Goal: Task Accomplishment & Management: Manage account settings

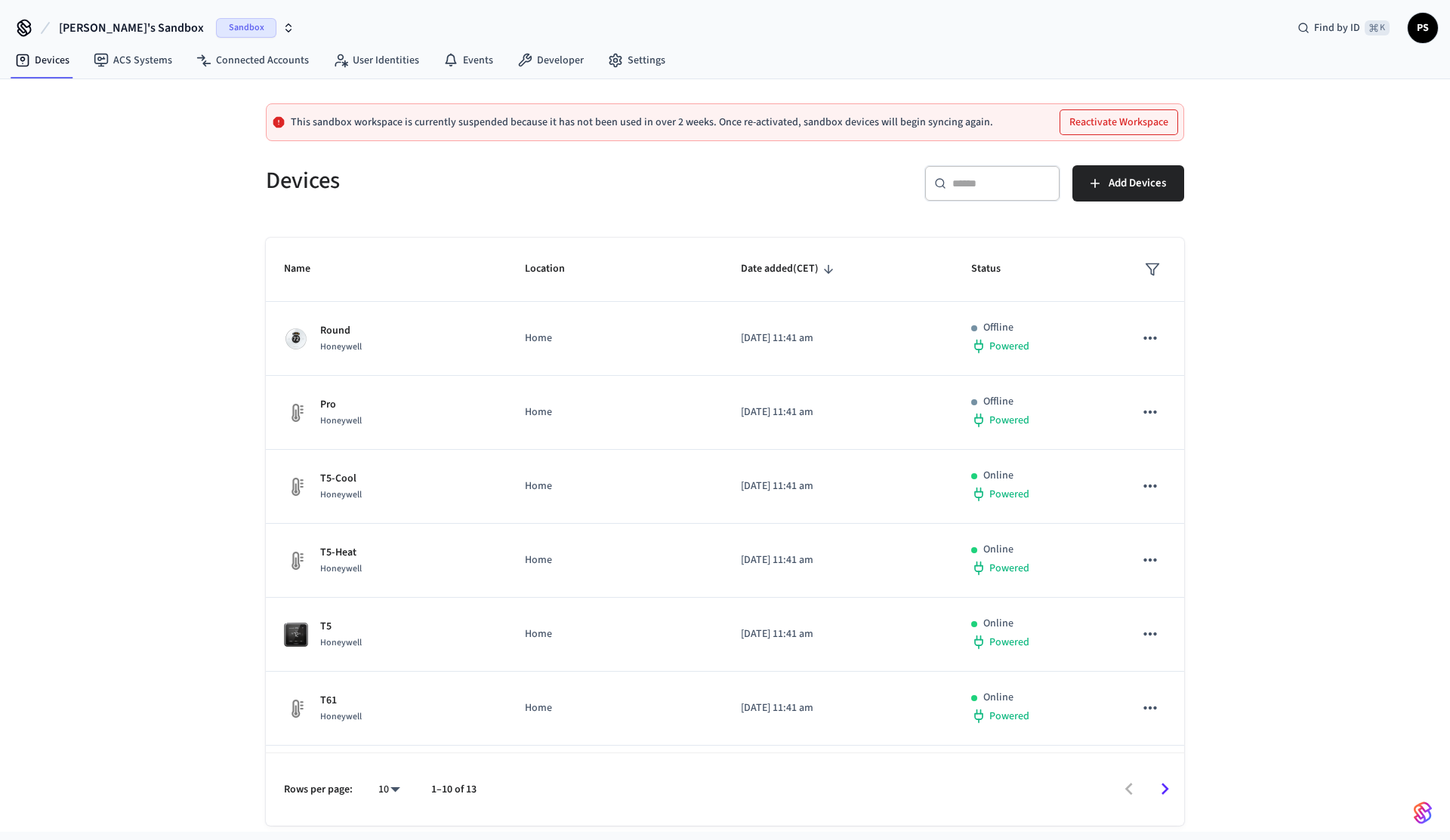
click at [115, 38] on button "Paweł's Sandbox Sandbox" at bounding box center [177, 28] width 245 height 32
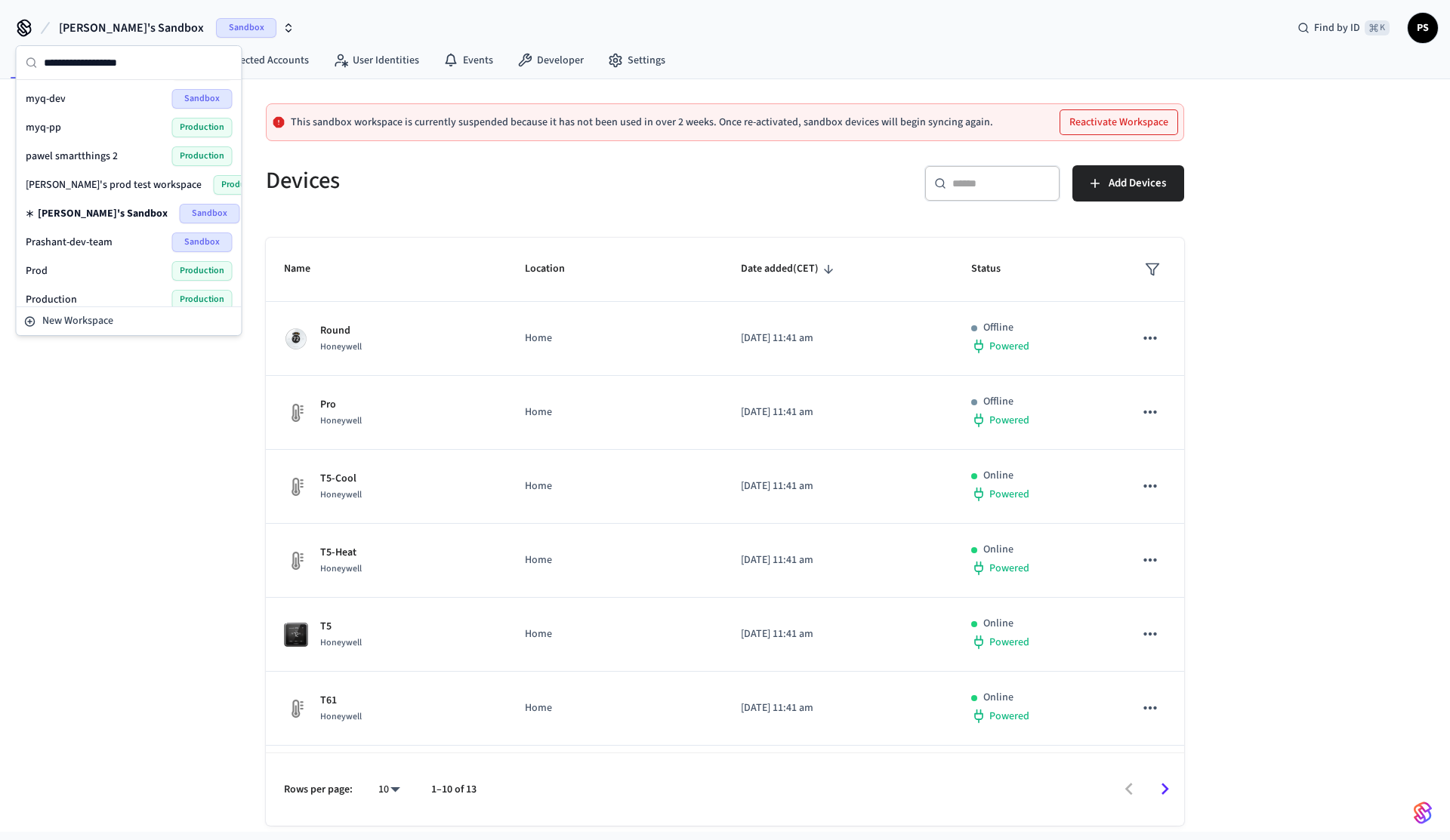
scroll to position [459, 0]
click at [91, 160] on span "pawel smartthings 2" at bounding box center [72, 155] width 92 height 15
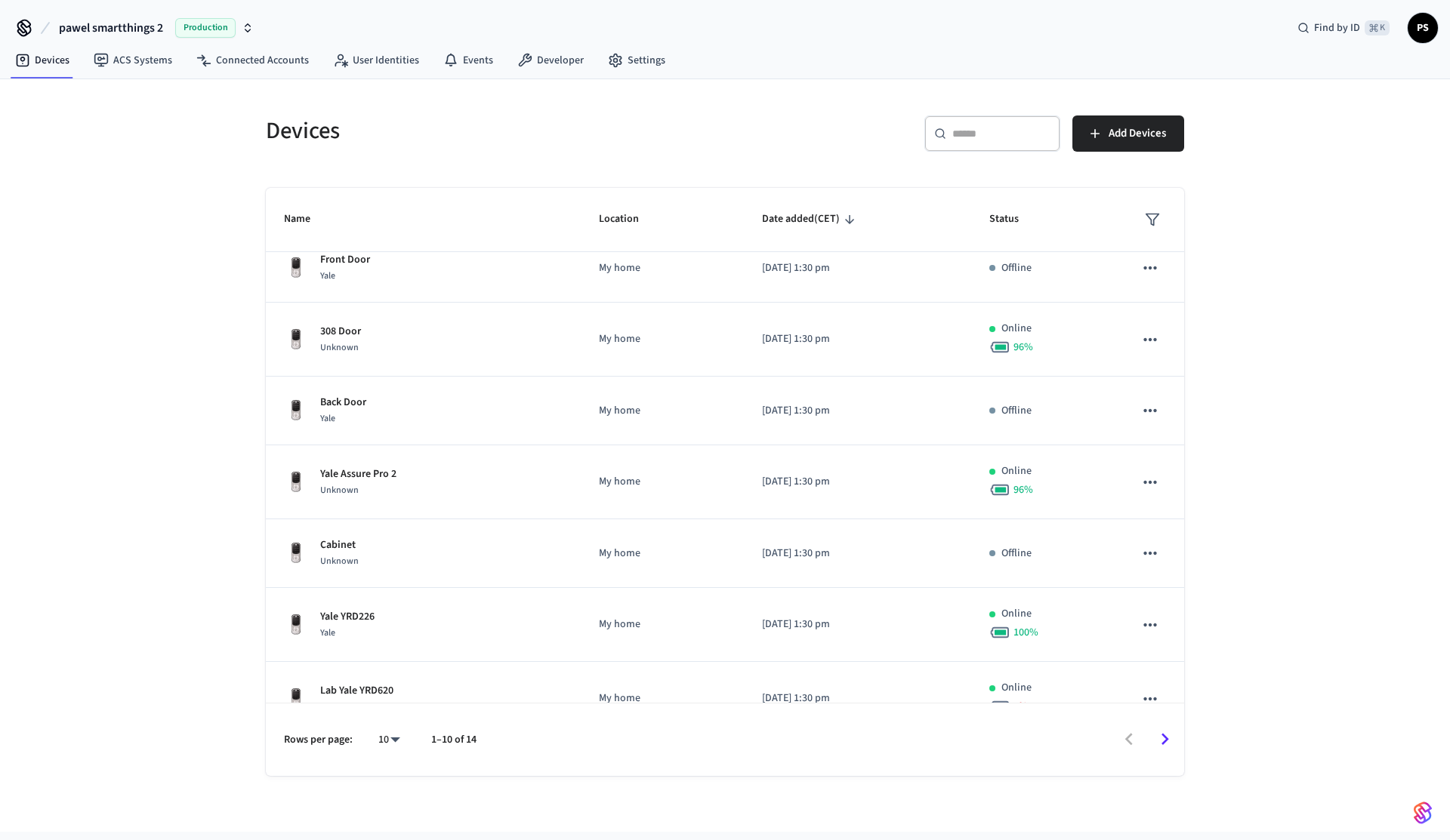
scroll to position [273, 0]
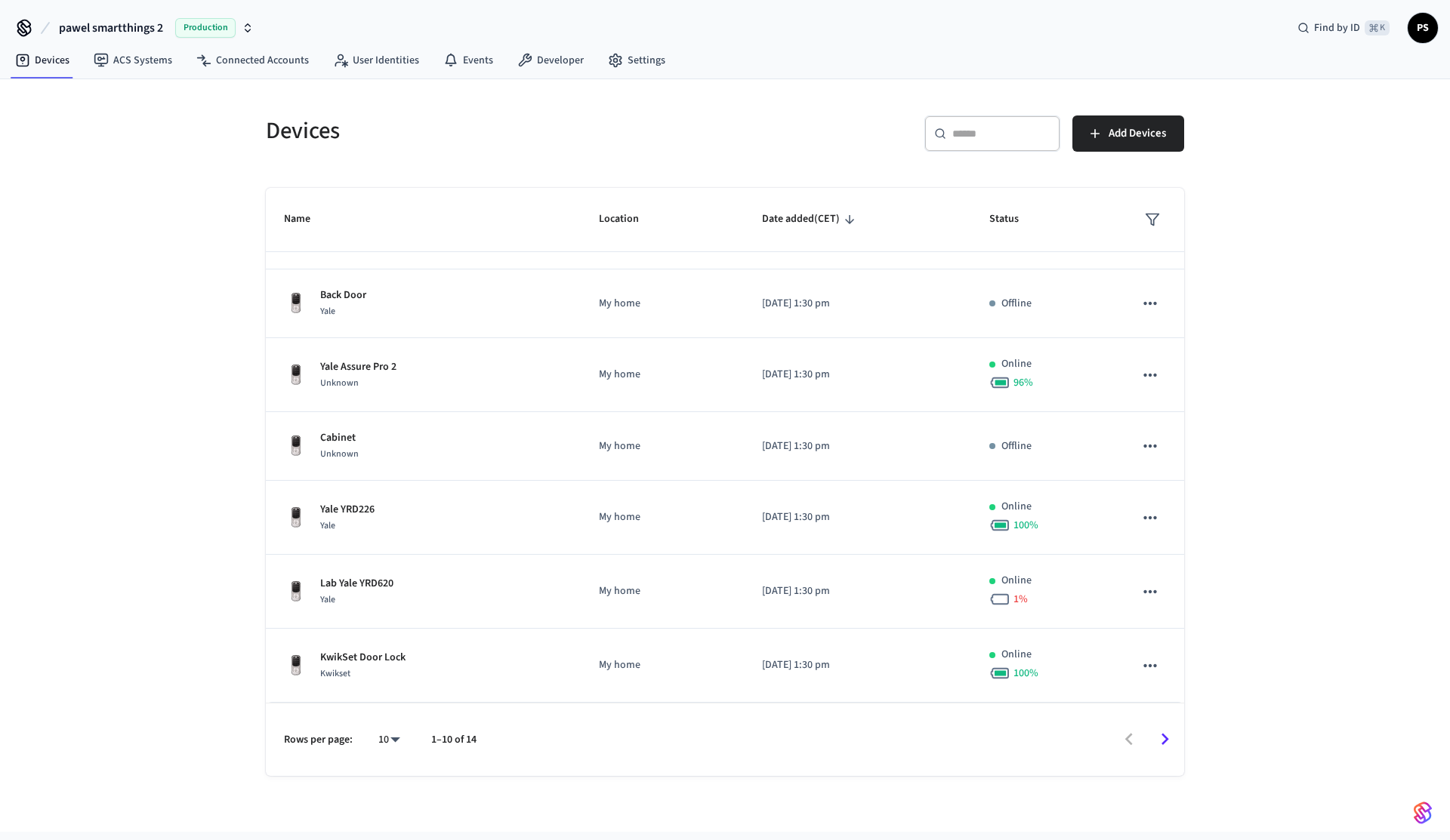
click at [1162, 744] on icon "Go to next page" at bounding box center [1165, 740] width 8 height 12
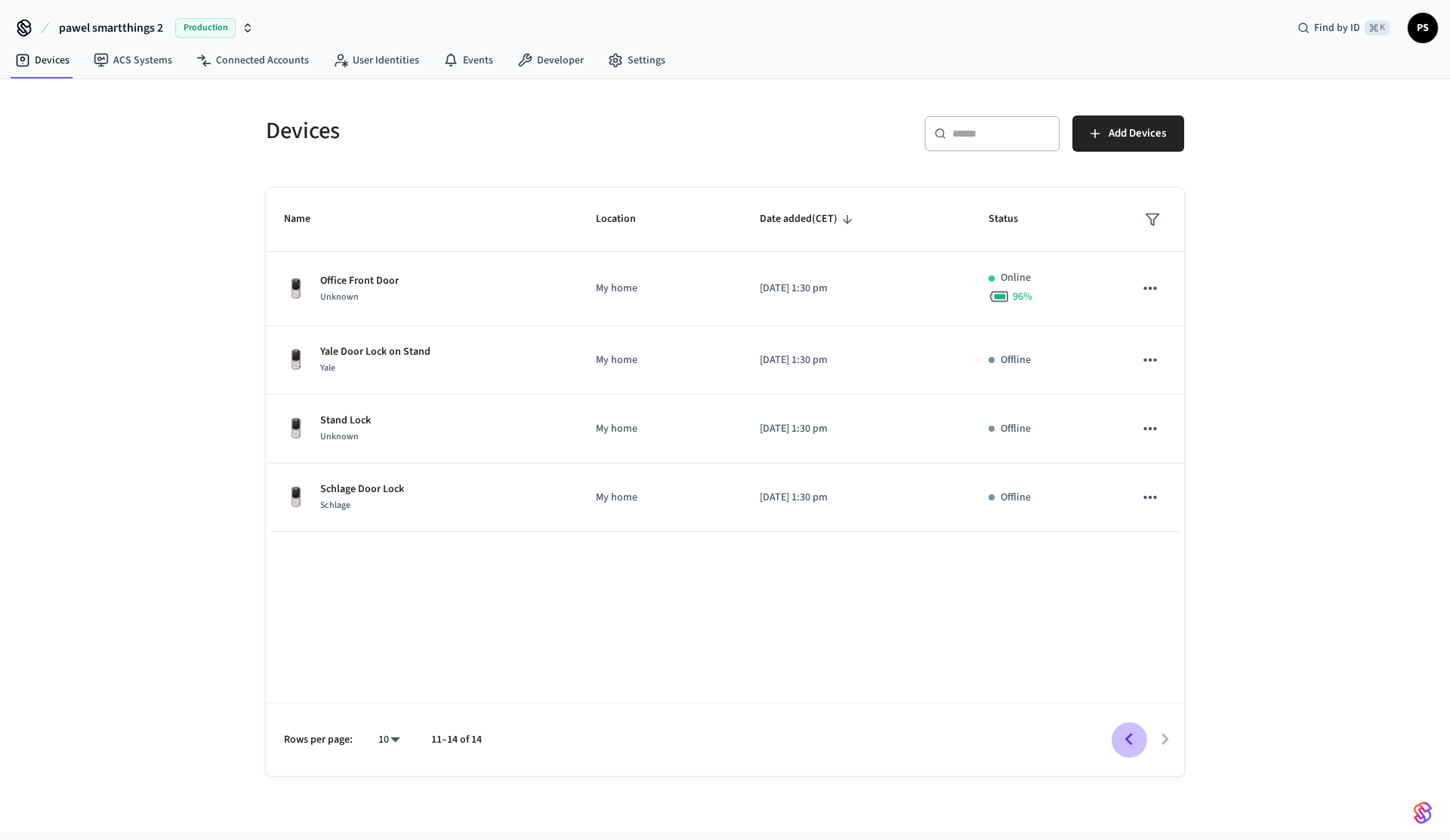
click at [1121, 748] on icon "Go to previous page" at bounding box center [1128, 739] width 23 height 23
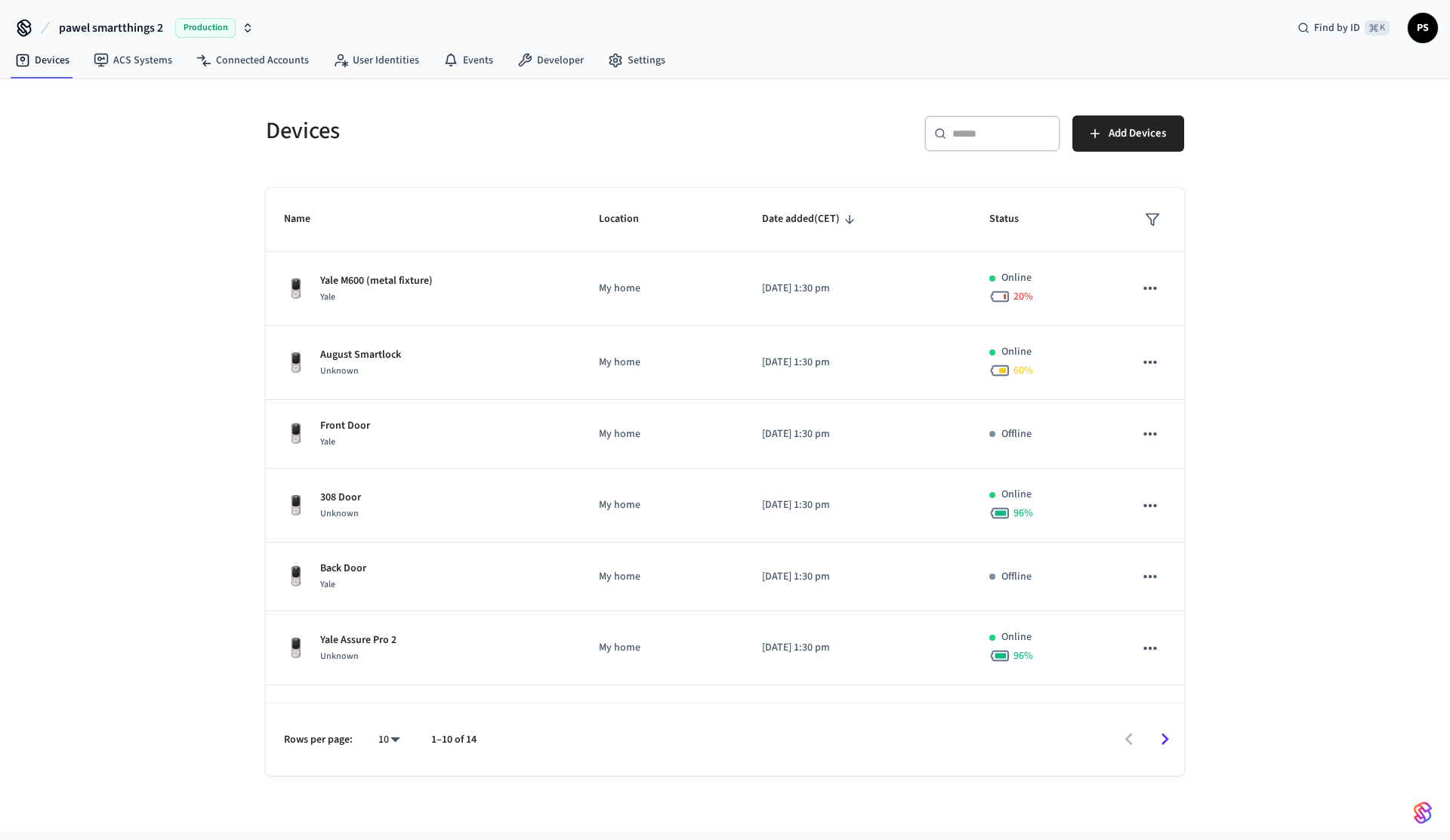
click at [215, 245] on div "Devices ​ ​ Add Devices Name Location Date added (CET) Status Yale M600 (metal …" at bounding box center [725, 455] width 1450 height 752
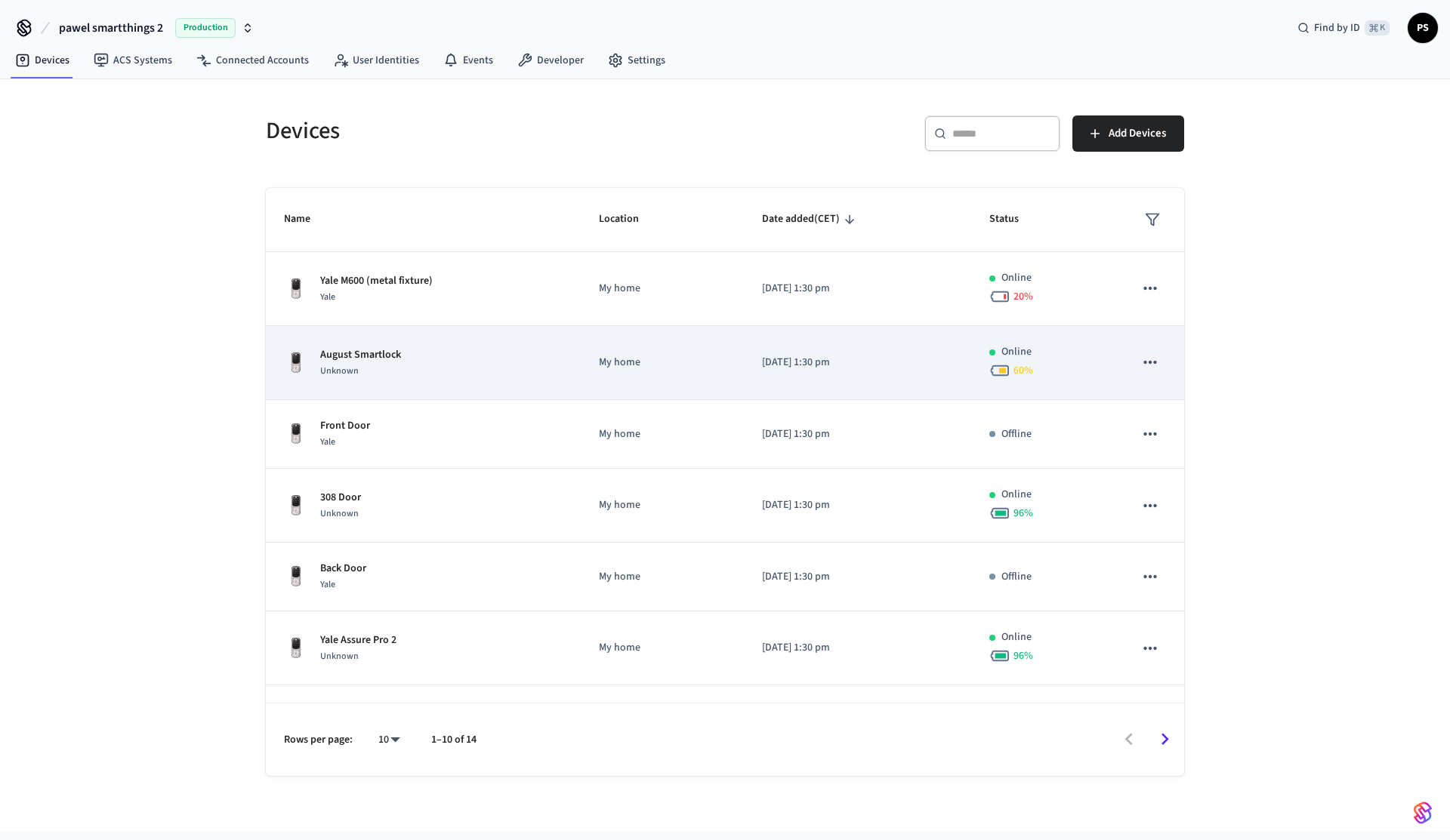
scroll to position [273, 0]
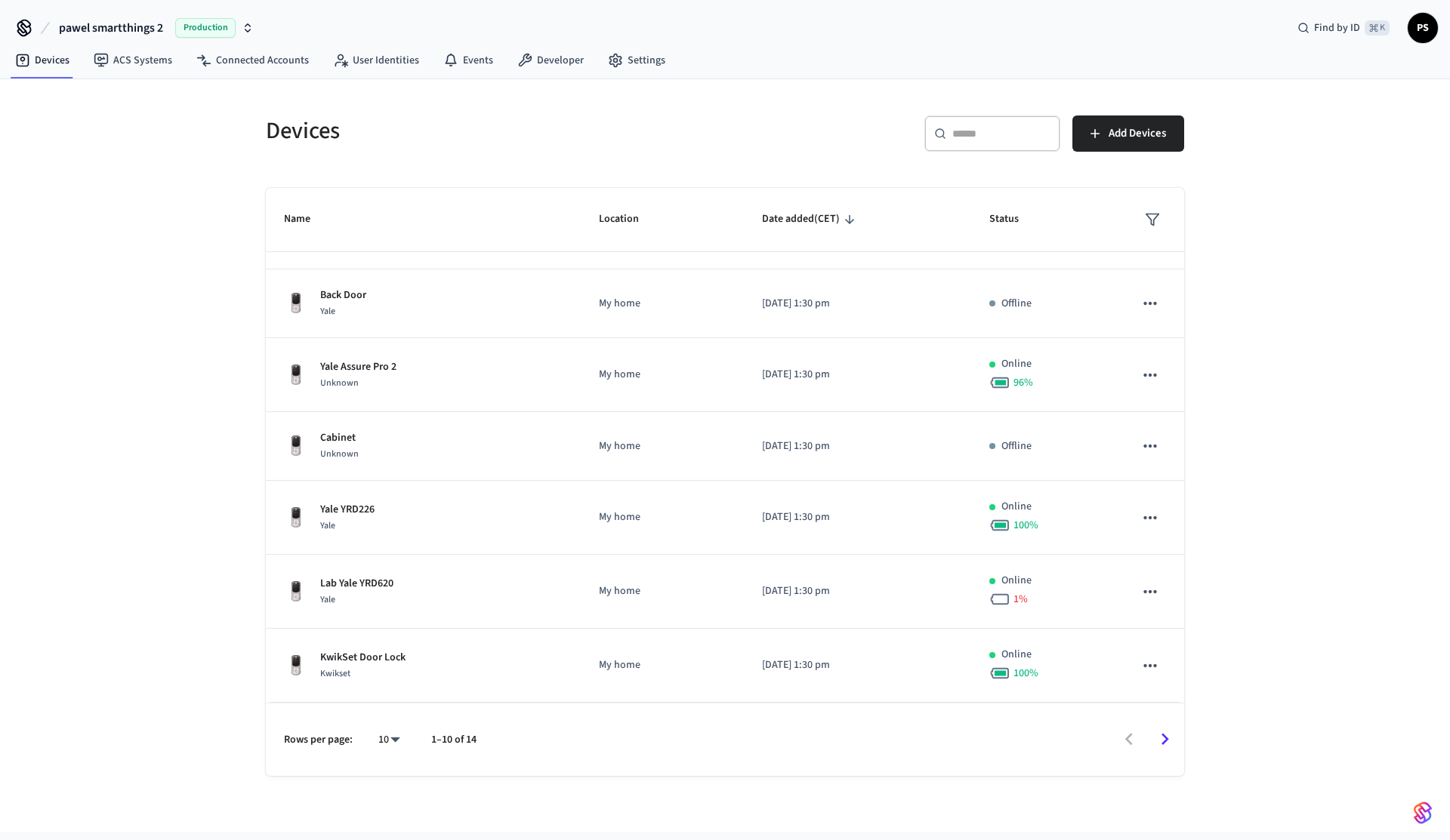
click at [95, 31] on span "pawel smartthings 2" at bounding box center [111, 28] width 104 height 18
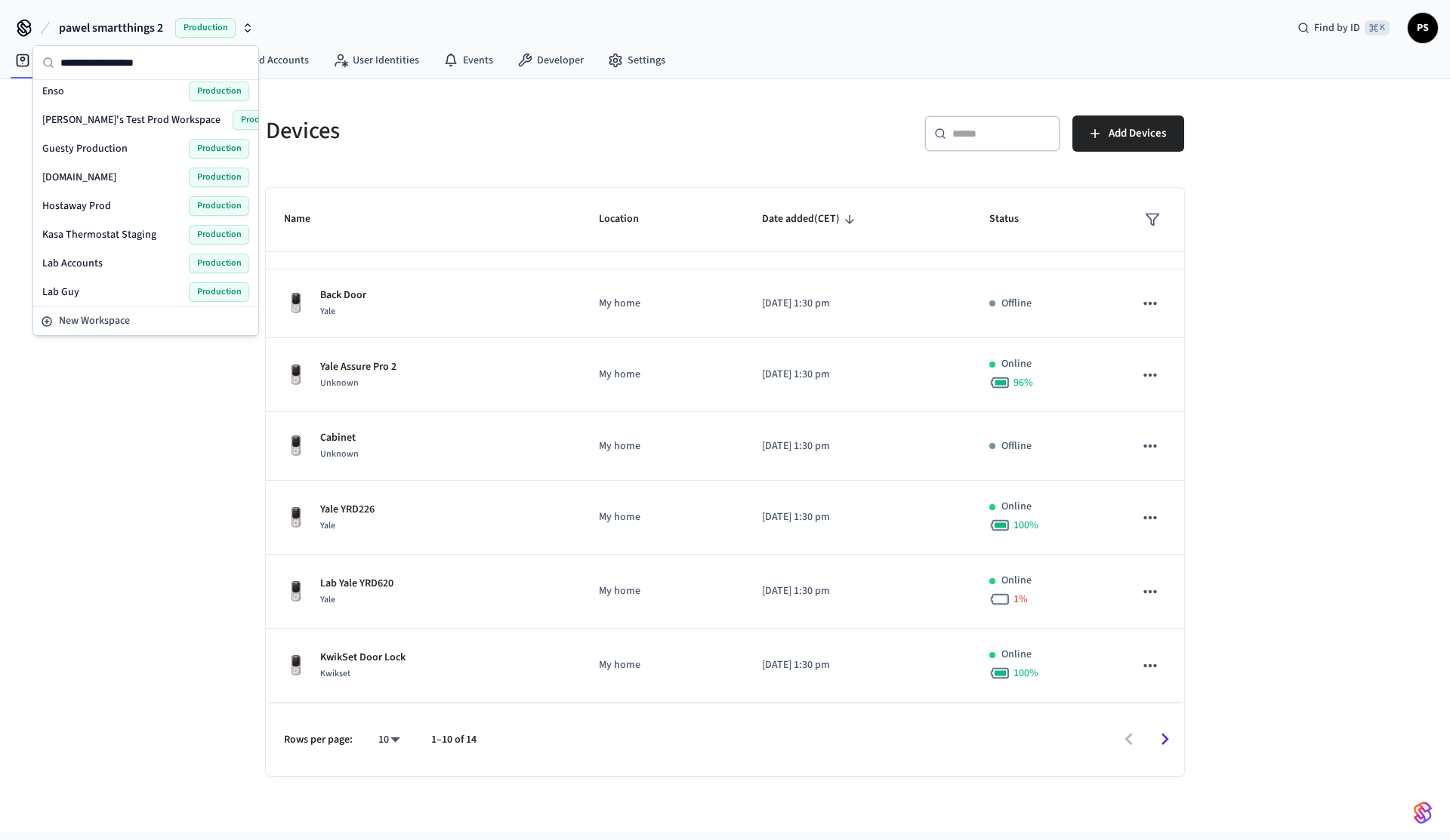
scroll to position [173, 0]
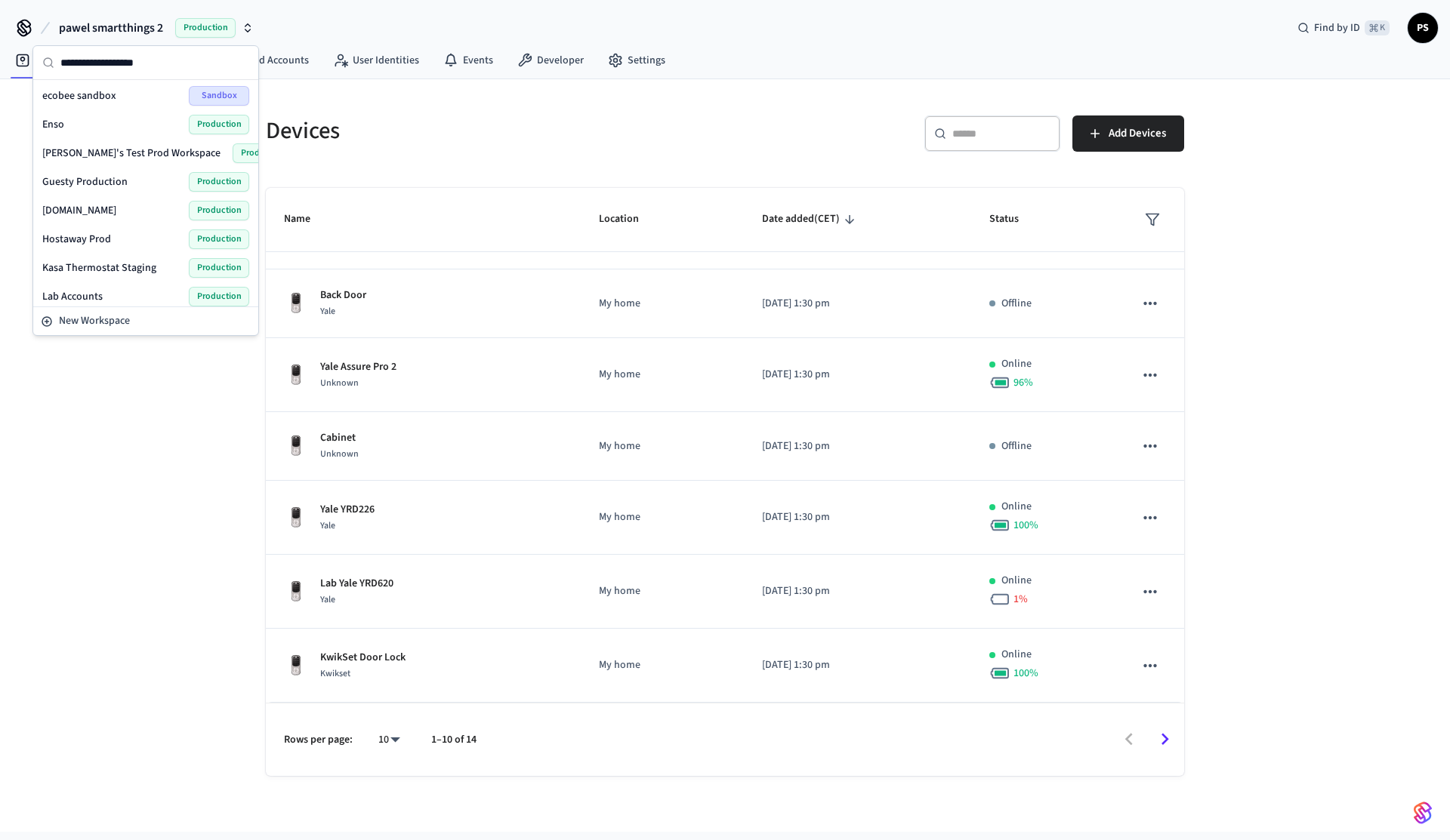
click at [115, 159] on span "[PERSON_NAME]'s Test Prod Workspace" at bounding box center [132, 153] width 179 height 15
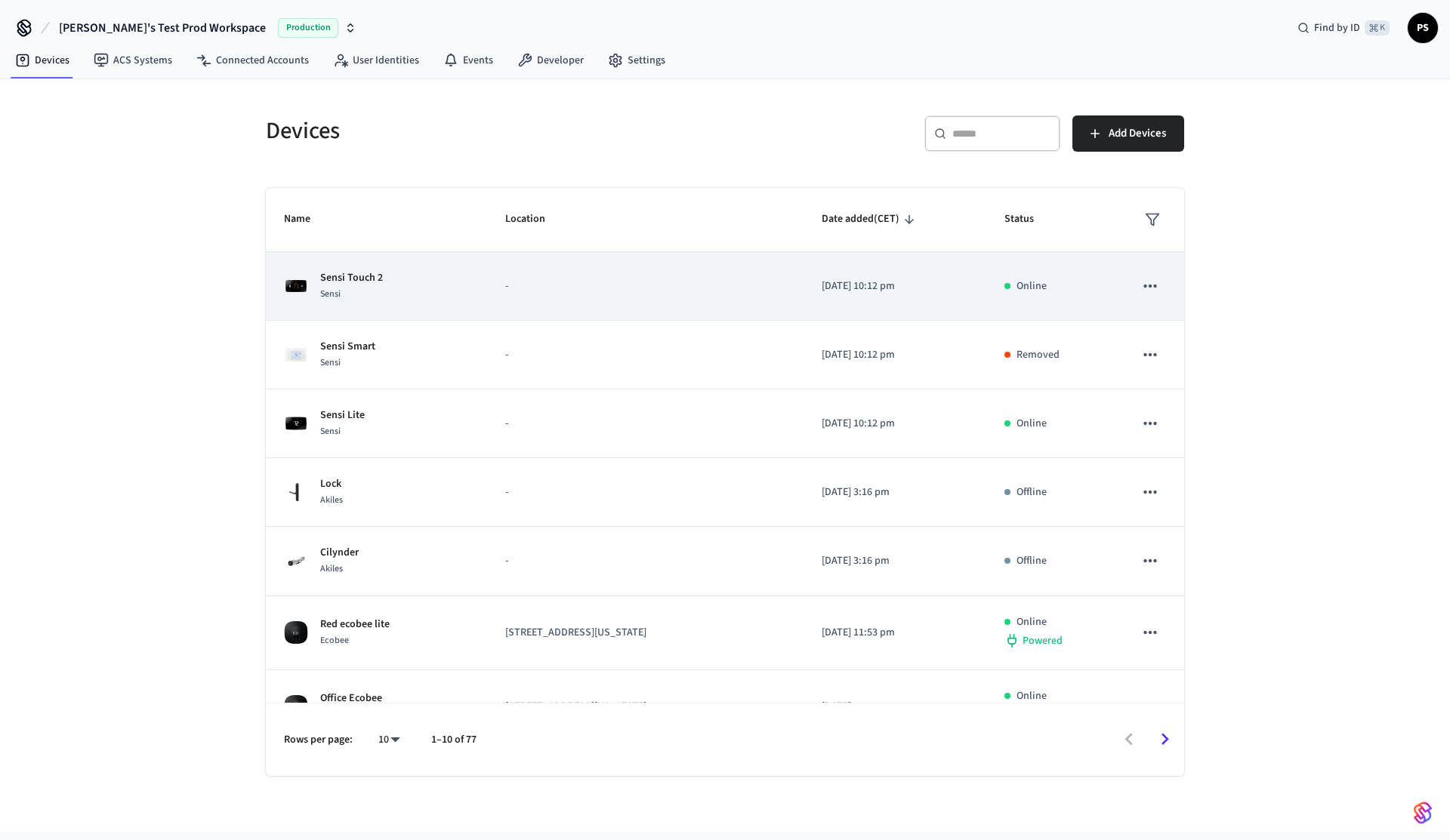
click at [1150, 277] on icon "sticky table" at bounding box center [1150, 286] width 20 height 20
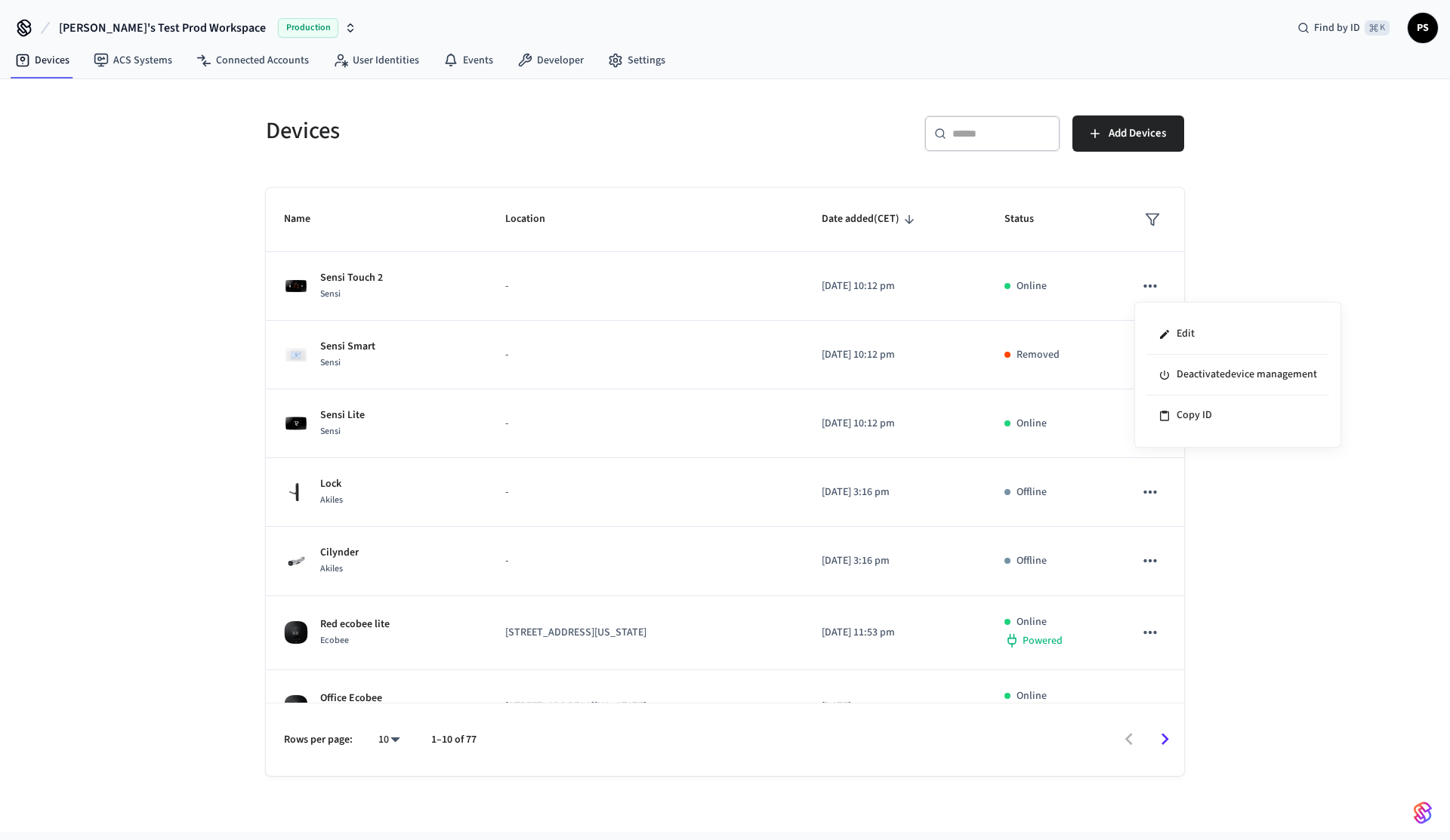
click at [1262, 261] on div at bounding box center [725, 420] width 1450 height 840
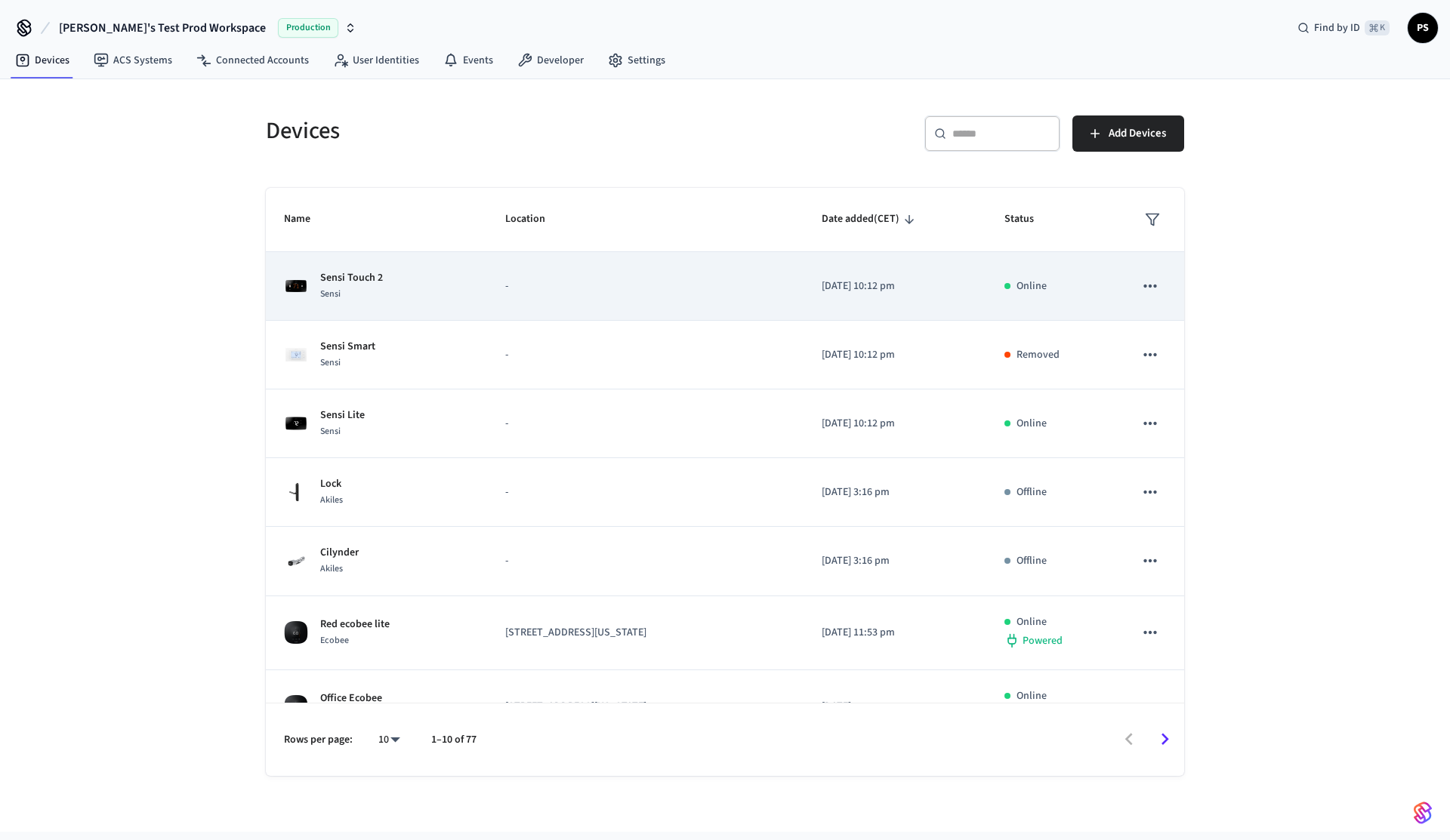
click at [580, 298] on td "-" at bounding box center [645, 286] width 316 height 68
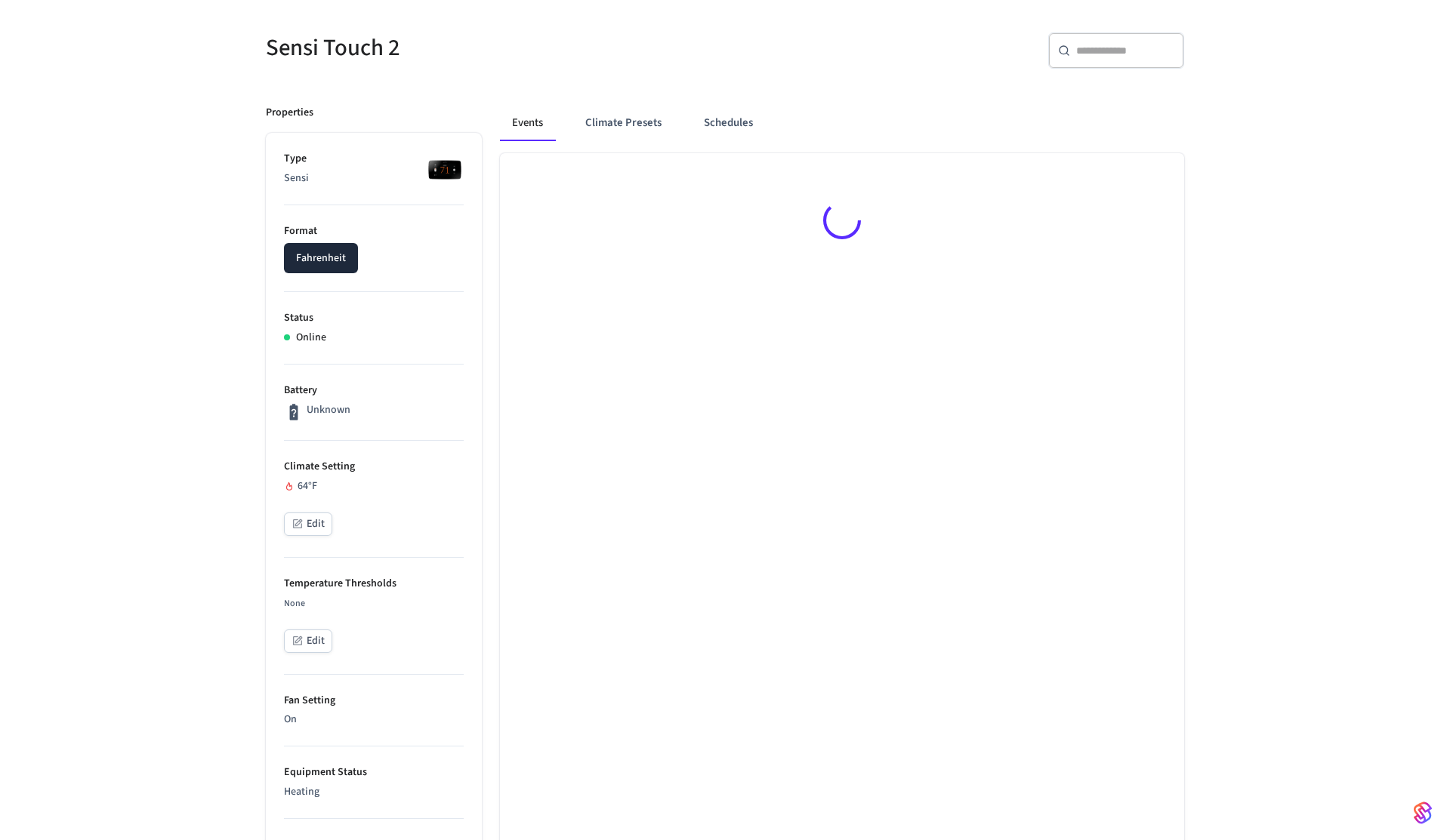
scroll to position [116, 0]
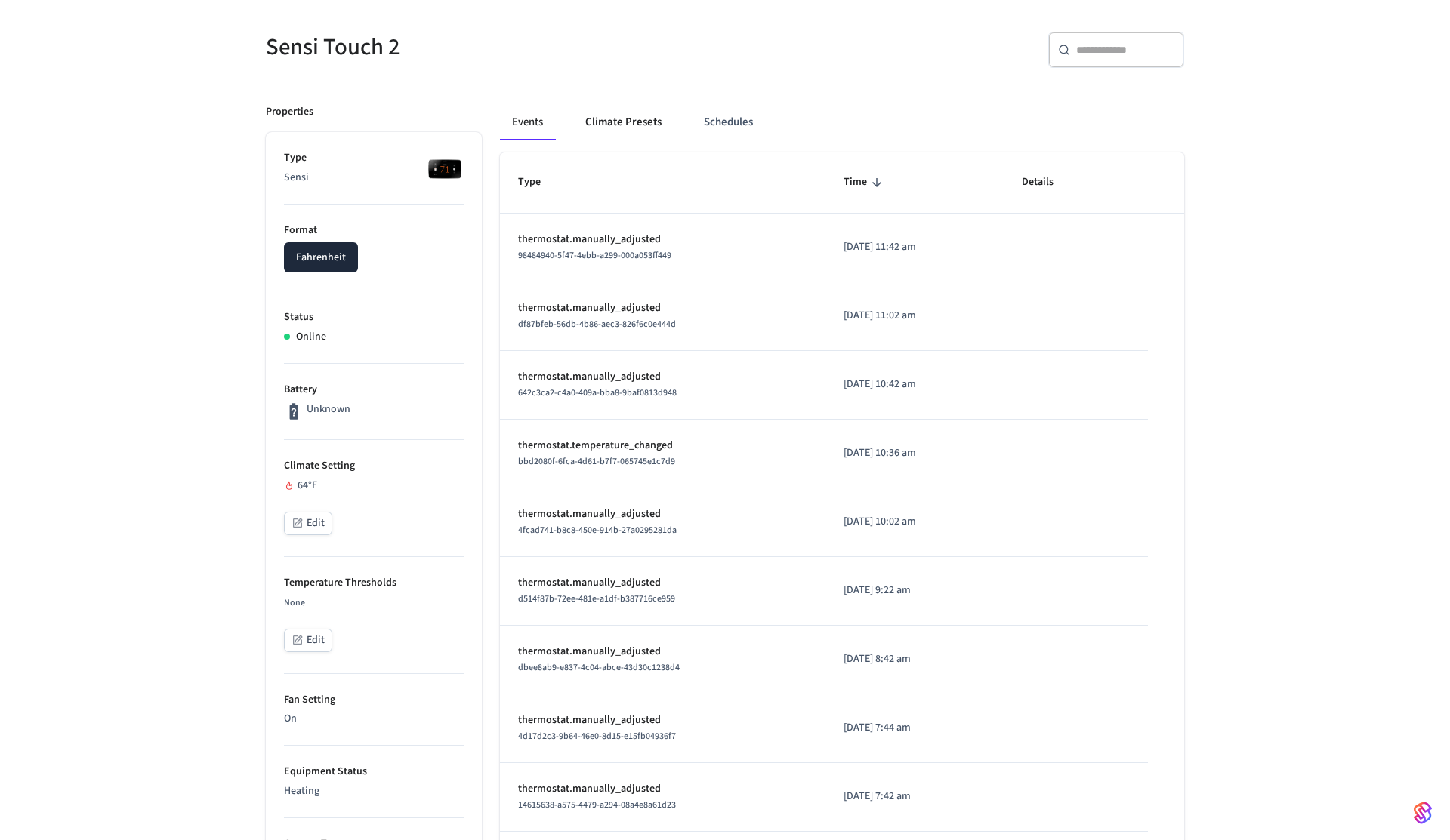
click at [607, 127] on button "Climate Presets" at bounding box center [624, 122] width 101 height 36
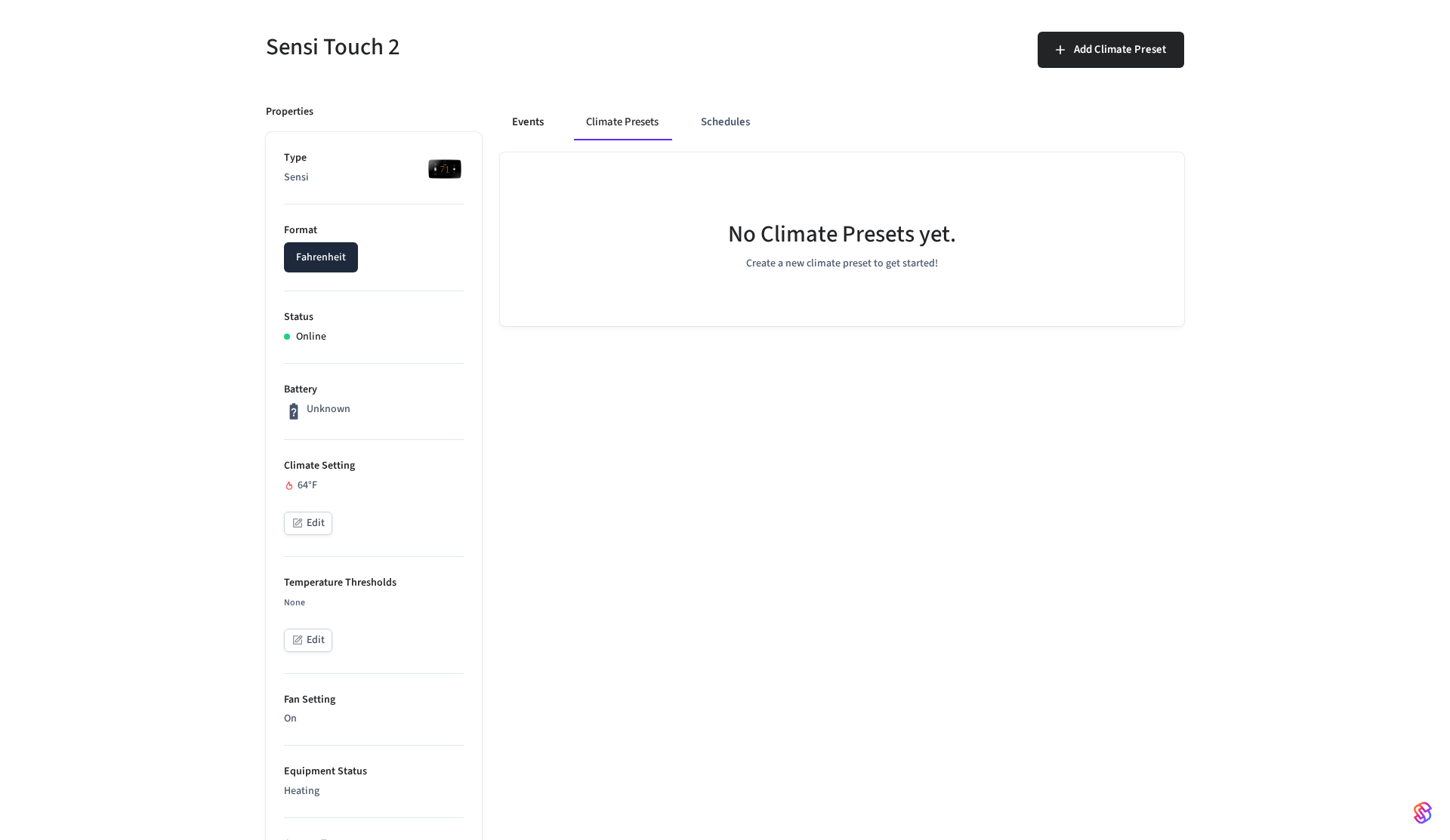
click at [540, 134] on button "Events" at bounding box center [528, 122] width 56 height 36
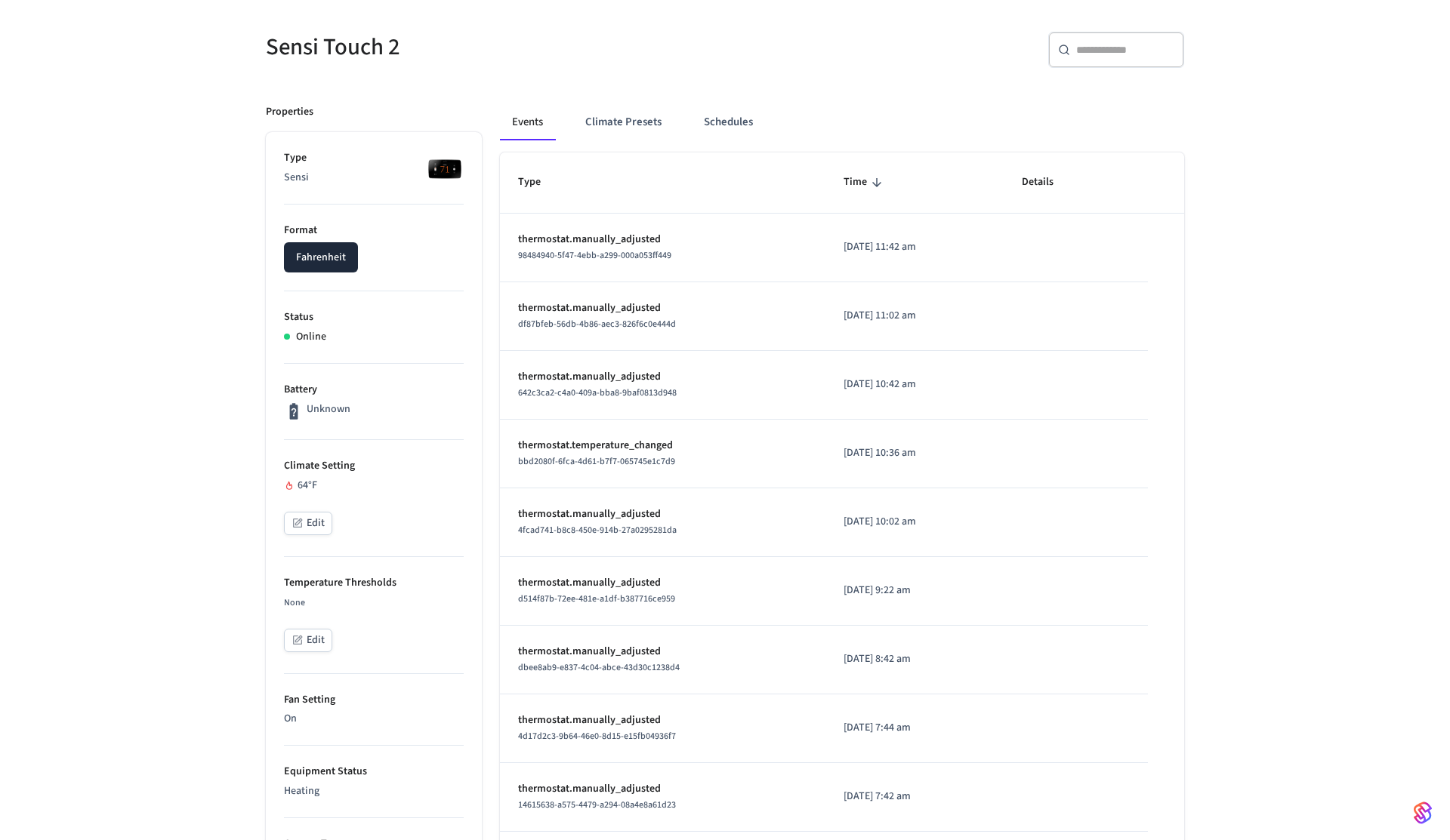
click at [308, 525] on button "Edit" at bounding box center [308, 523] width 49 height 23
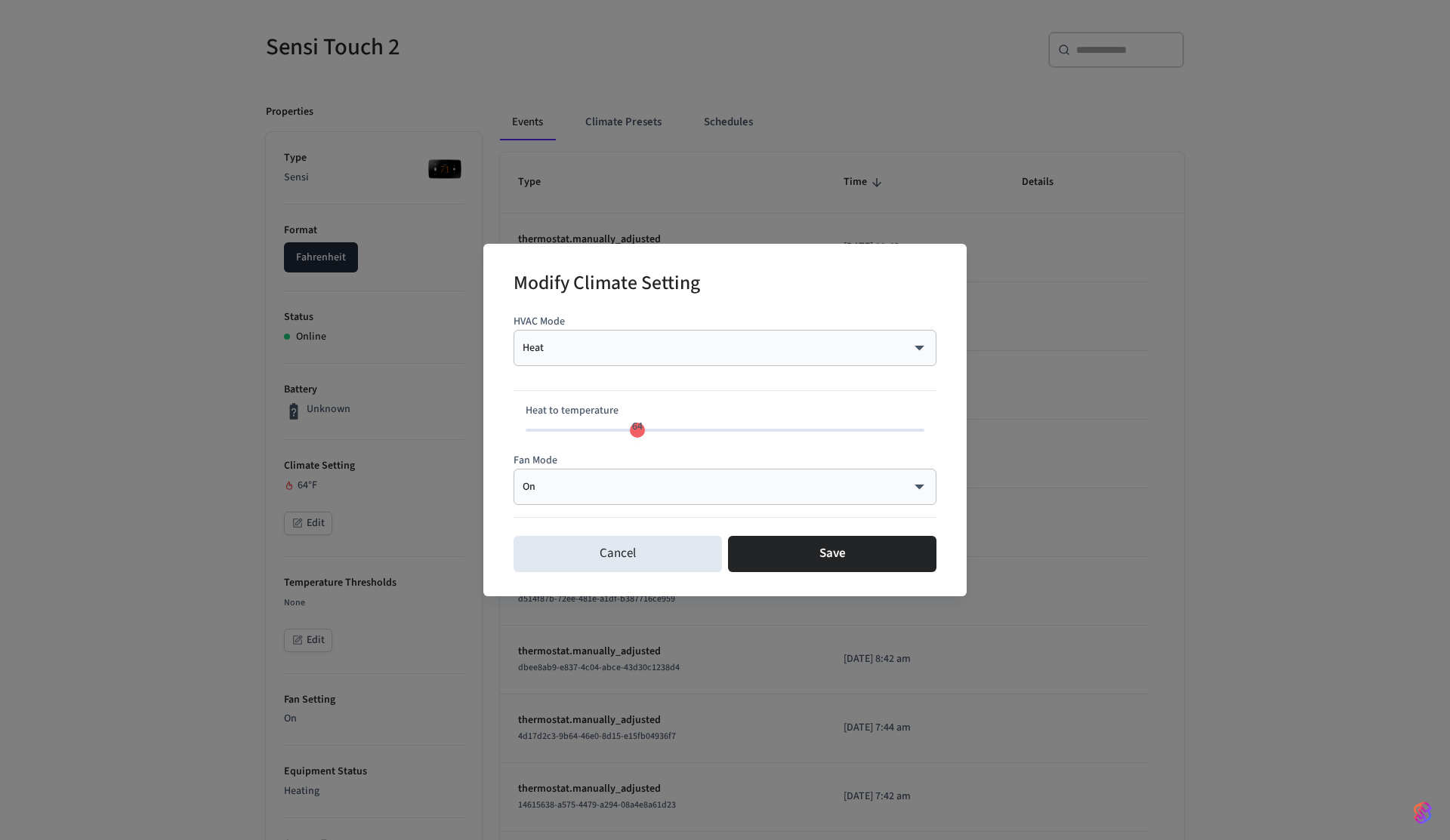
click at [630, 348] on body "Frank's Test Prod Workspace Production Find by ID ⌘ K PS Devices ACS Systems Co…" at bounding box center [725, 627] width 1450 height 1486
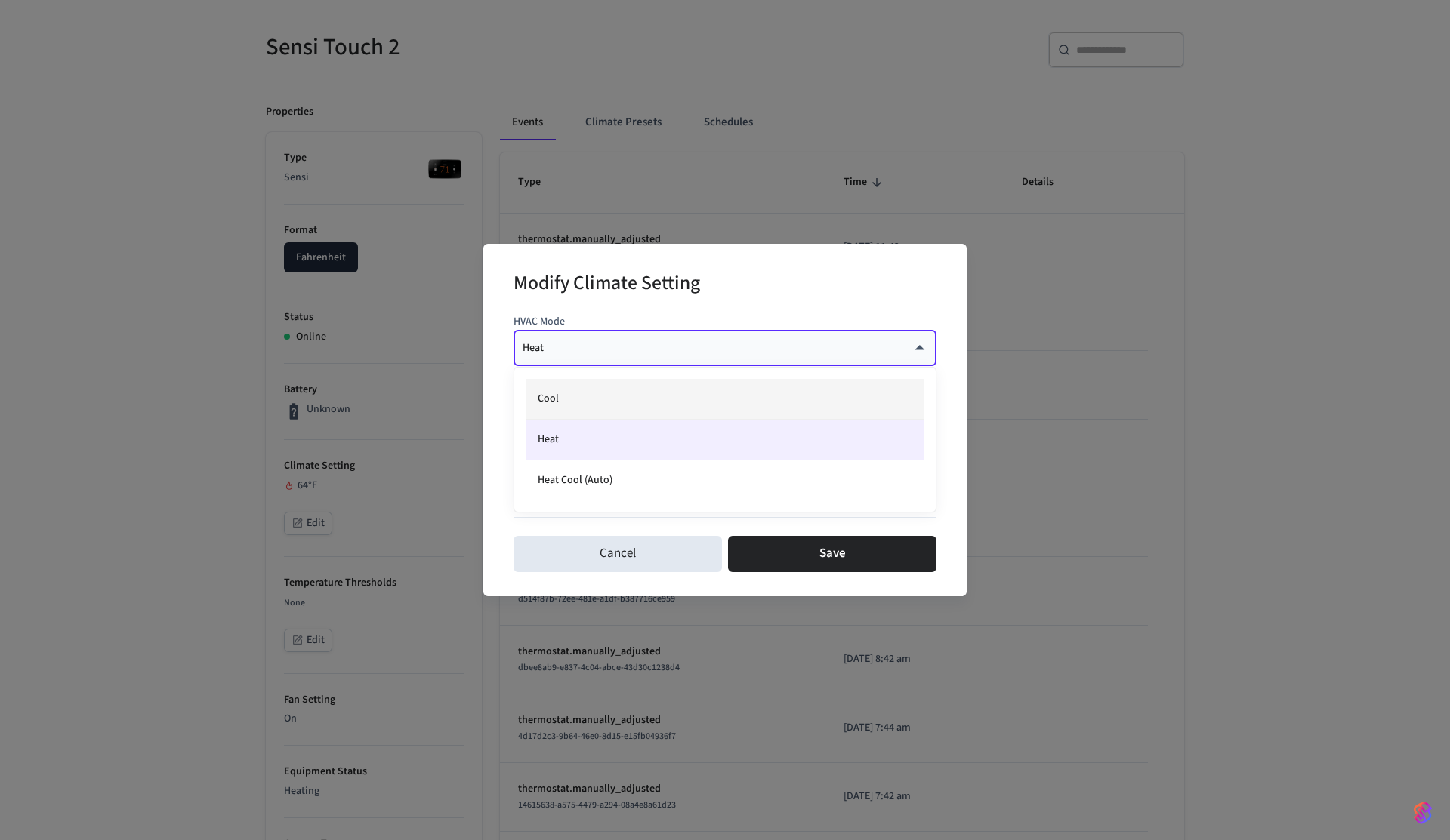
click at [616, 404] on li "Cool" at bounding box center [725, 399] width 399 height 41
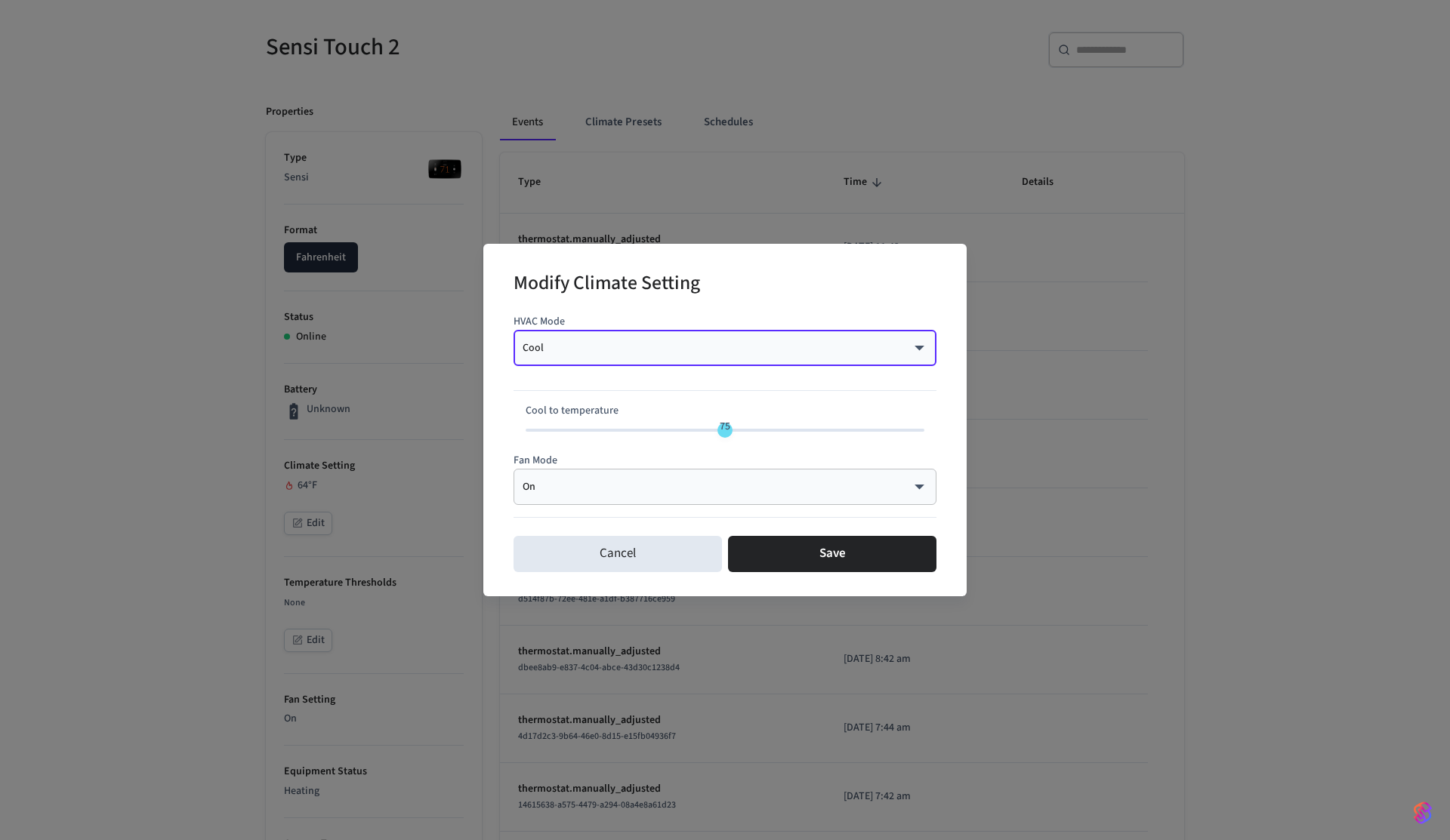
click at [623, 345] on body "Frank's Test Prod Workspace Production Find by ID ⌘ K PS Devices ACS Systems Co…" at bounding box center [725, 627] width 1450 height 1486
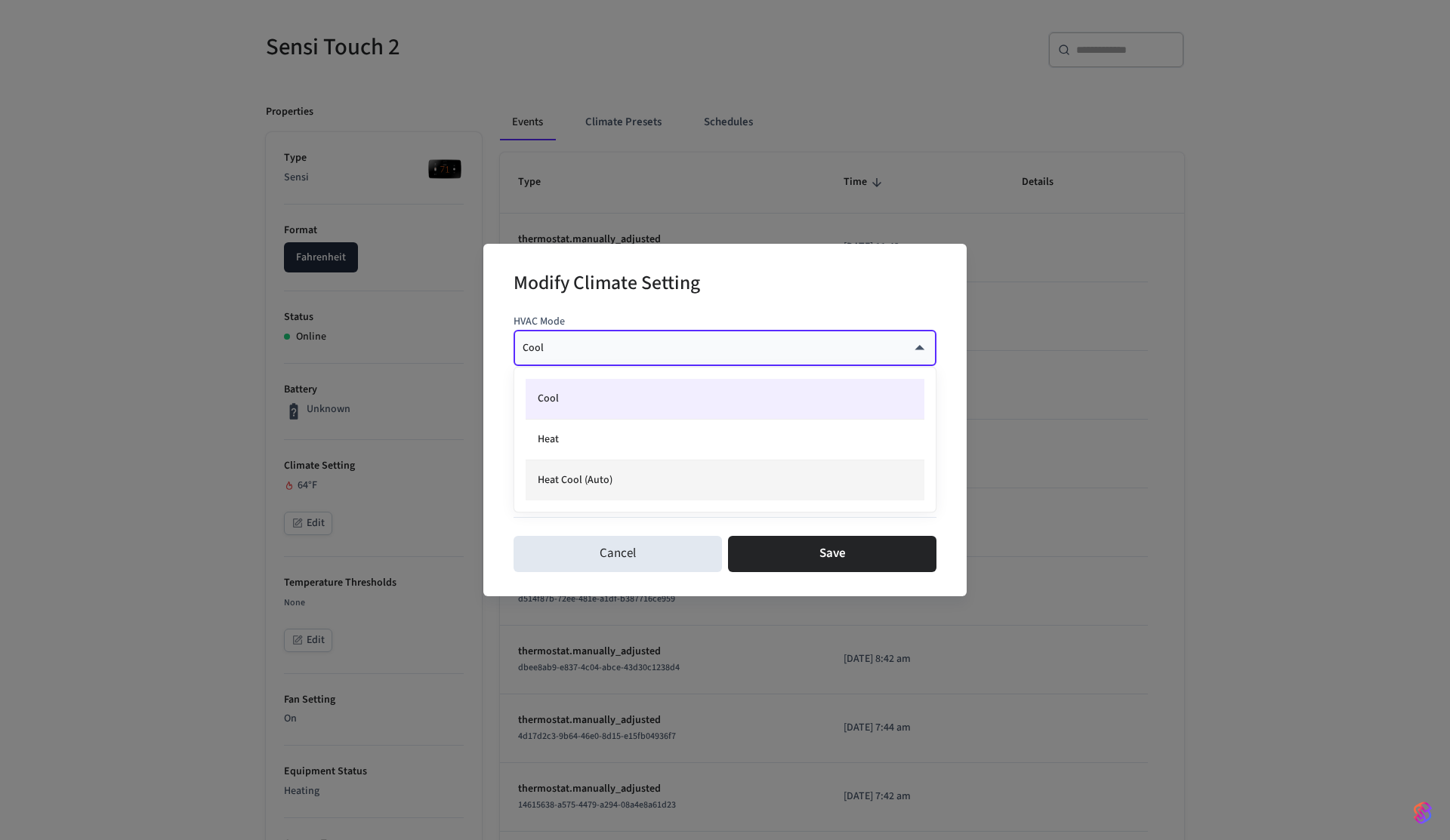
click at [581, 473] on li "Heat Cool (Auto)" at bounding box center [725, 480] width 399 height 40
type input "*********"
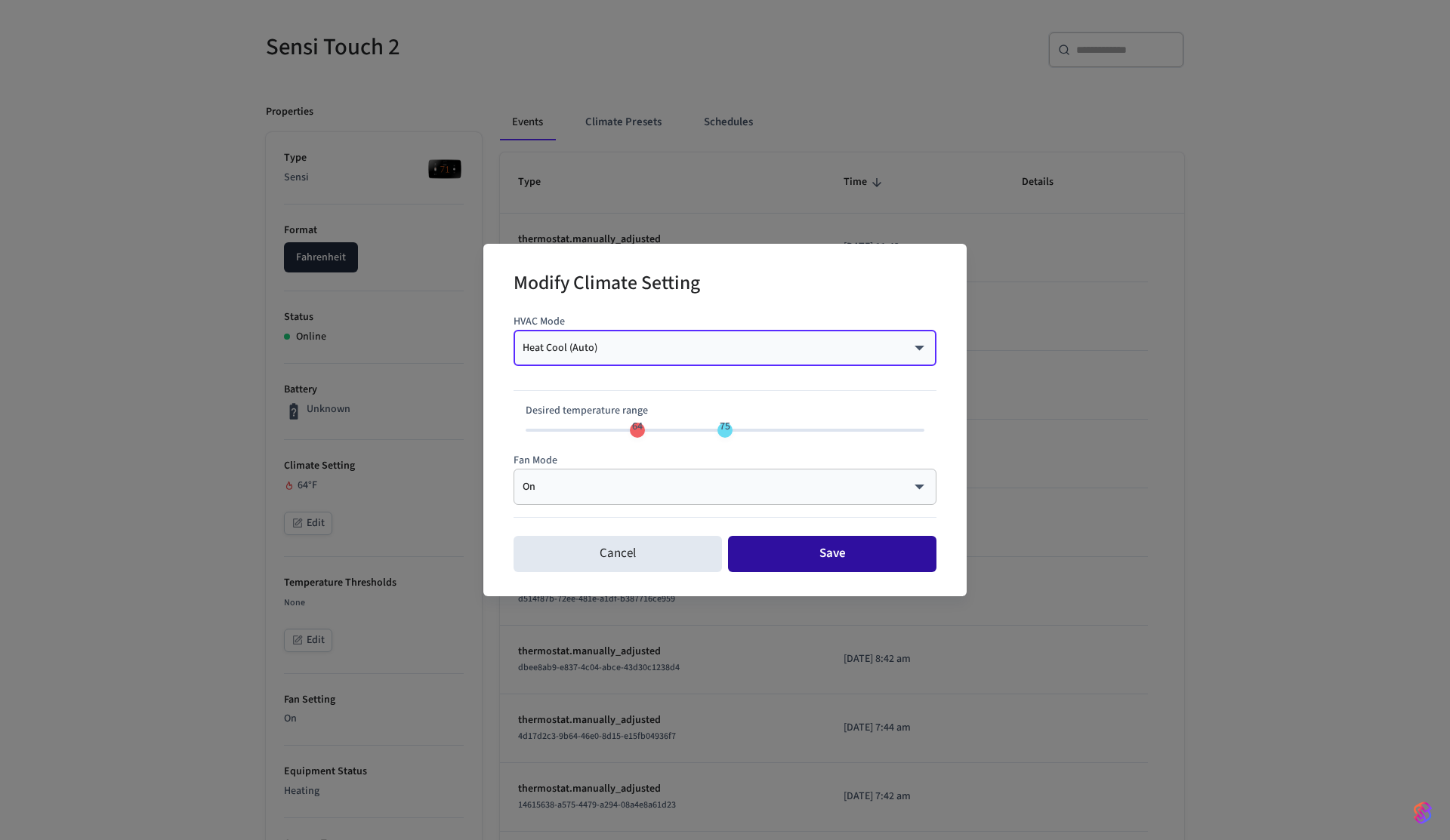
click at [824, 551] on button "Save" at bounding box center [833, 554] width 208 height 36
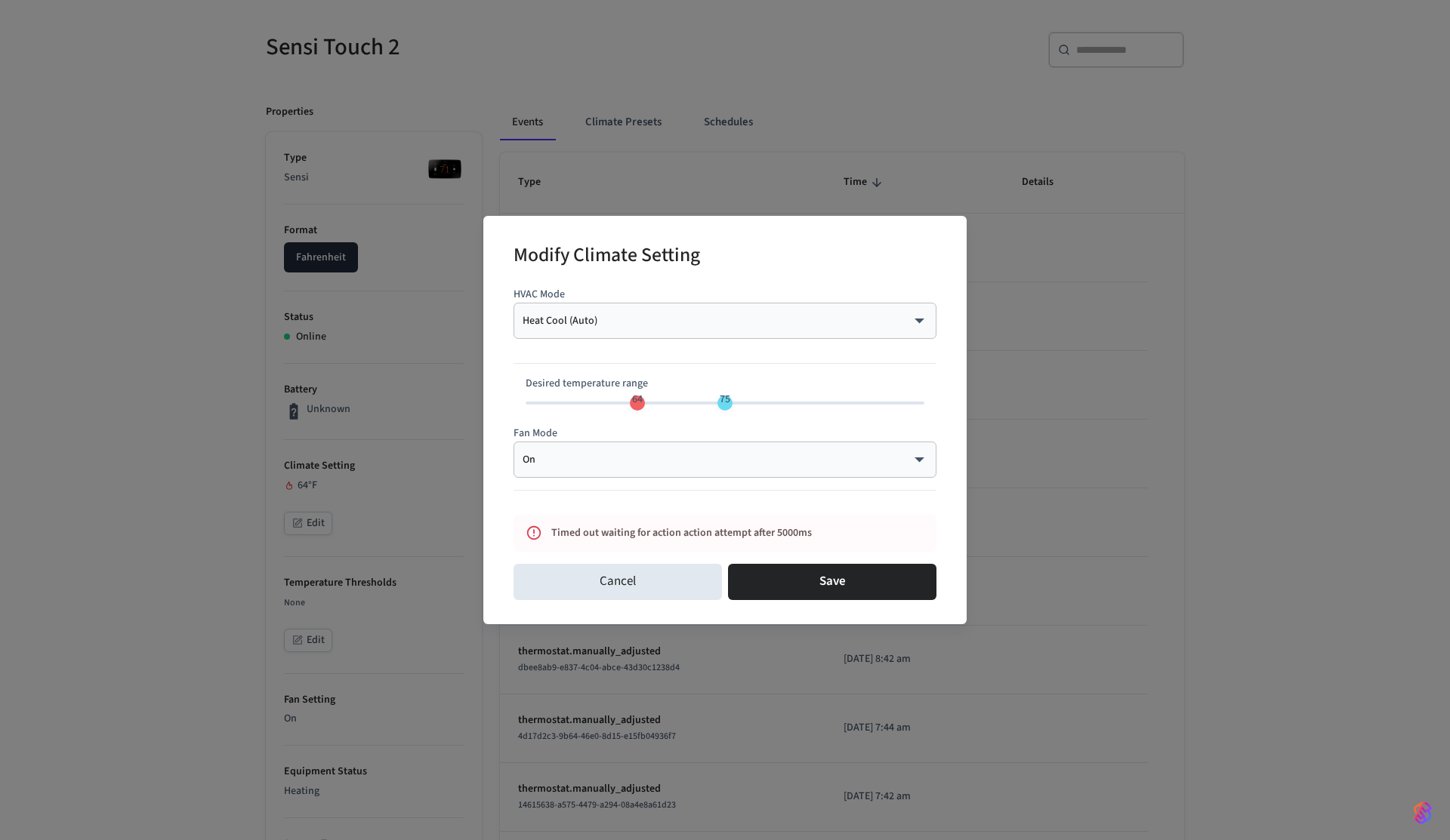
click at [217, 465] on div "Modify Climate Setting HVAC Mode Heat Cool (Auto) ********* ​ Desired temperatu…" at bounding box center [725, 420] width 1450 height 840
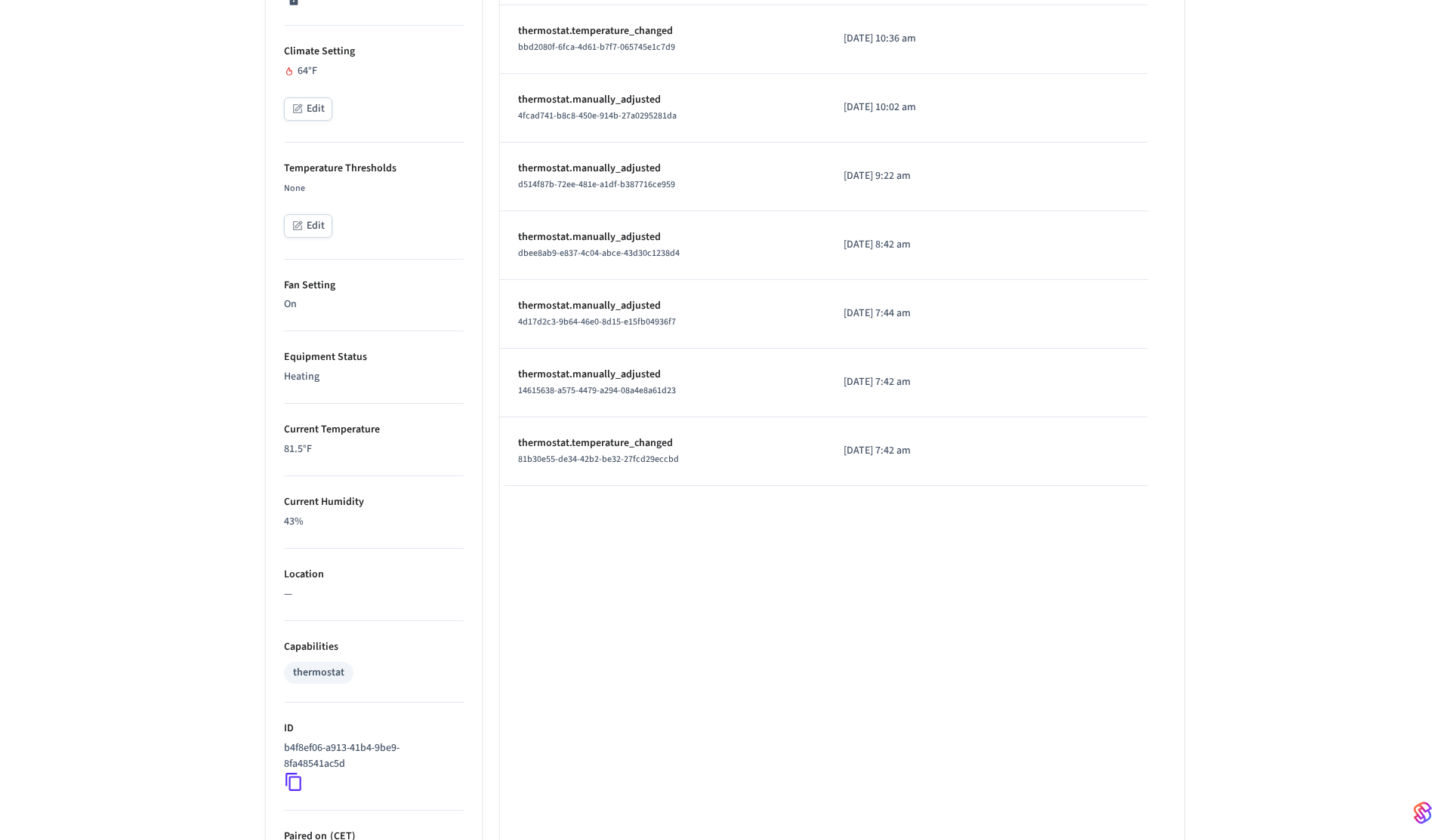
scroll to position [646, 0]
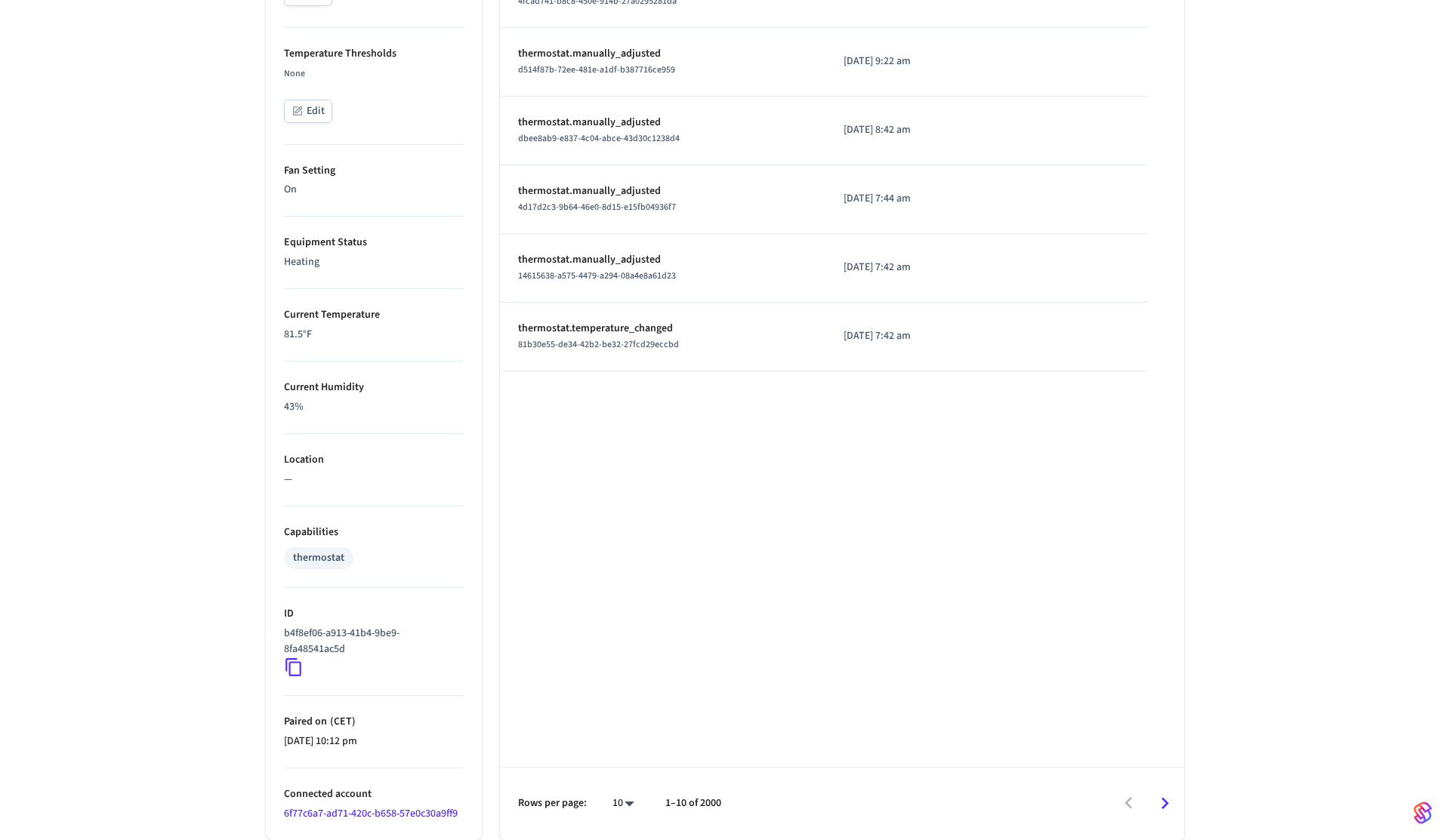
click at [290, 667] on icon at bounding box center [293, 667] width 20 height 20
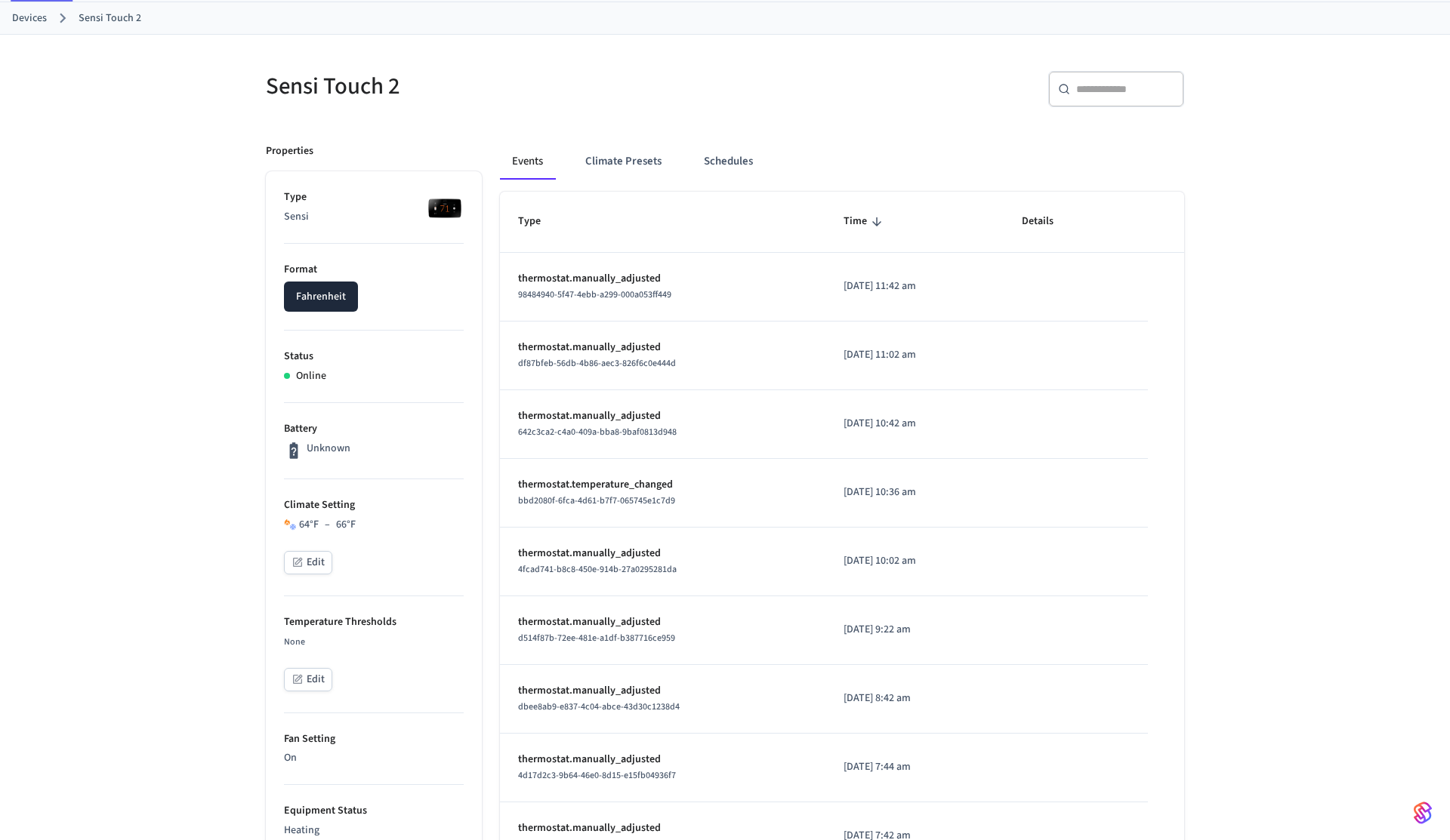
scroll to position [32, 0]
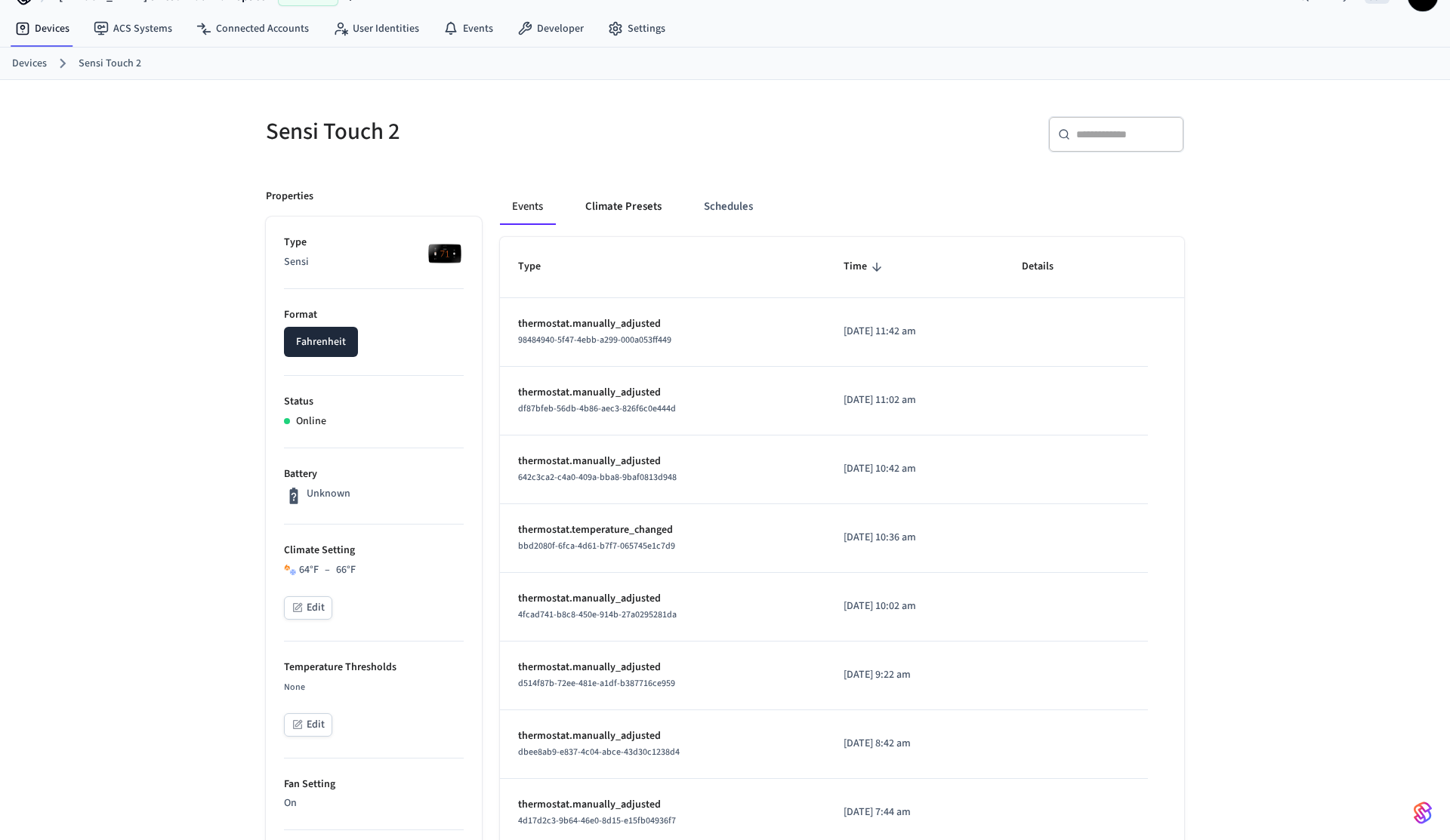
click at [645, 207] on button "Climate Presets" at bounding box center [624, 207] width 101 height 36
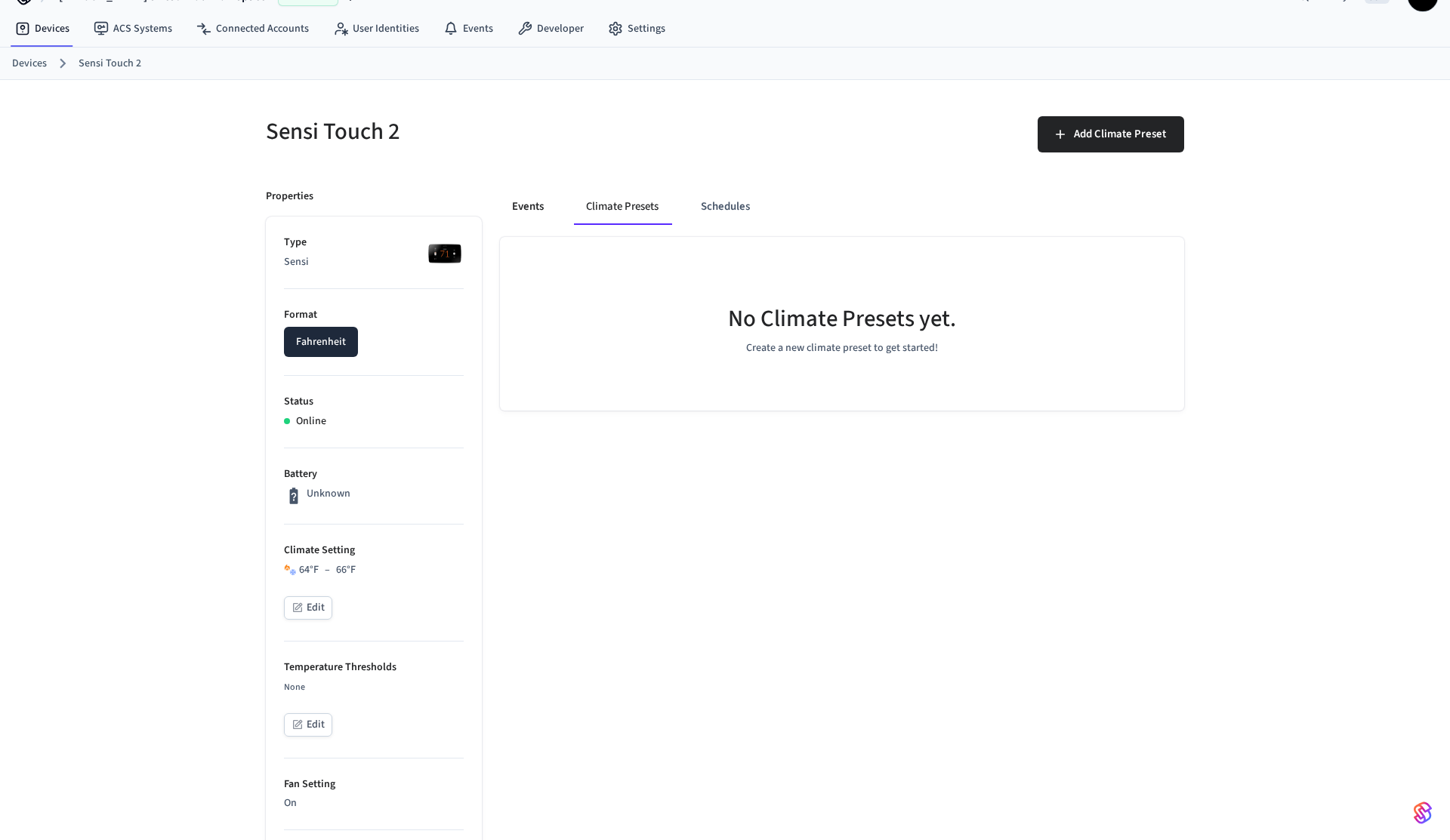
click at [518, 205] on button "Events" at bounding box center [528, 207] width 56 height 36
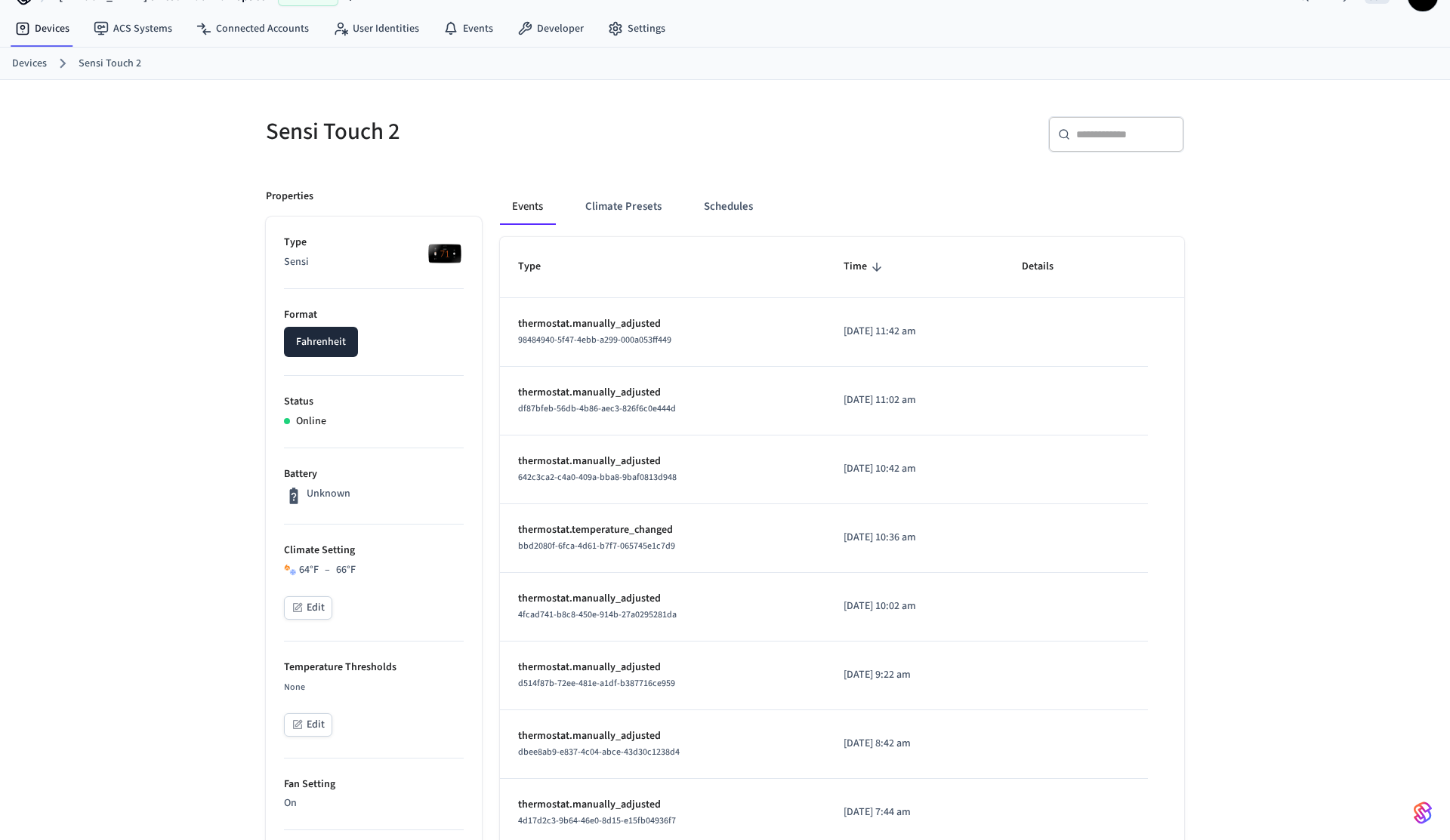
click at [323, 605] on button "Edit" at bounding box center [308, 608] width 49 height 23
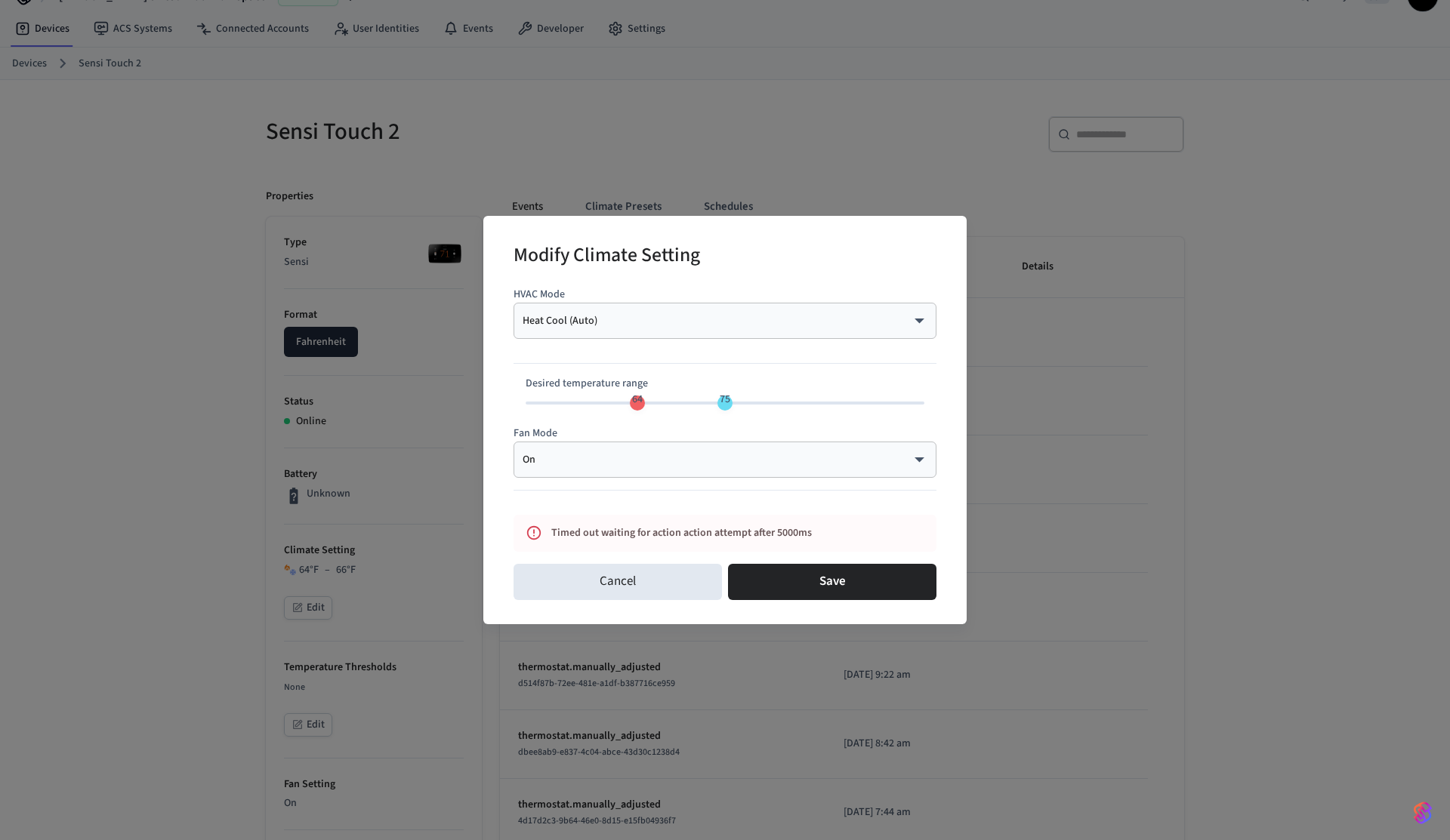
click at [233, 477] on div "Modify Climate Setting HVAC Mode Heat Cool (Auto) ********* ​ Desired temperatu…" at bounding box center [725, 420] width 1450 height 840
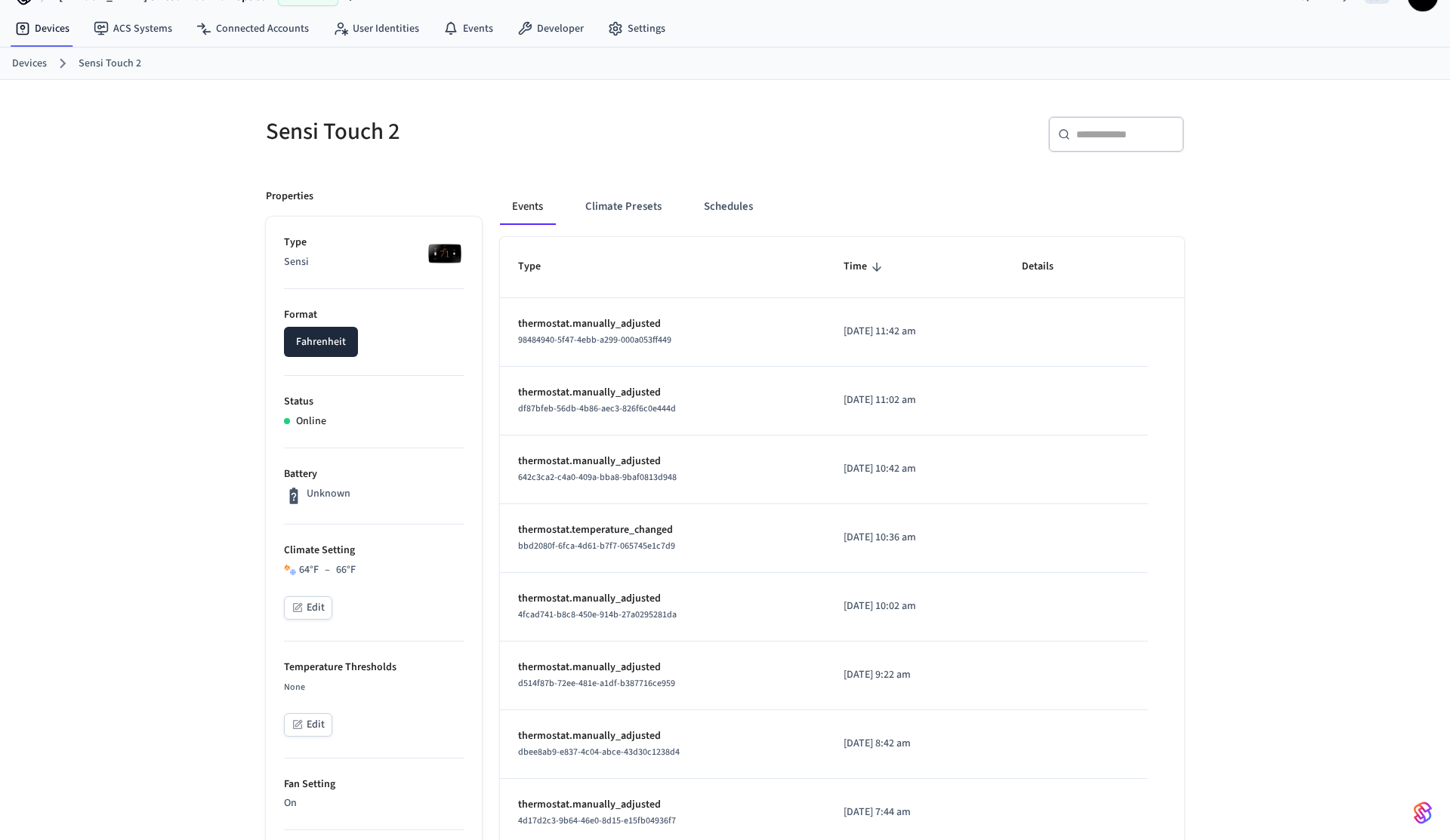
click at [213, 273] on div "Sensi Touch 2 ​ ​ Properties Type Sensi Format Fahrenheit Status Online Battery…" at bounding box center [725, 766] width 1450 height 1374
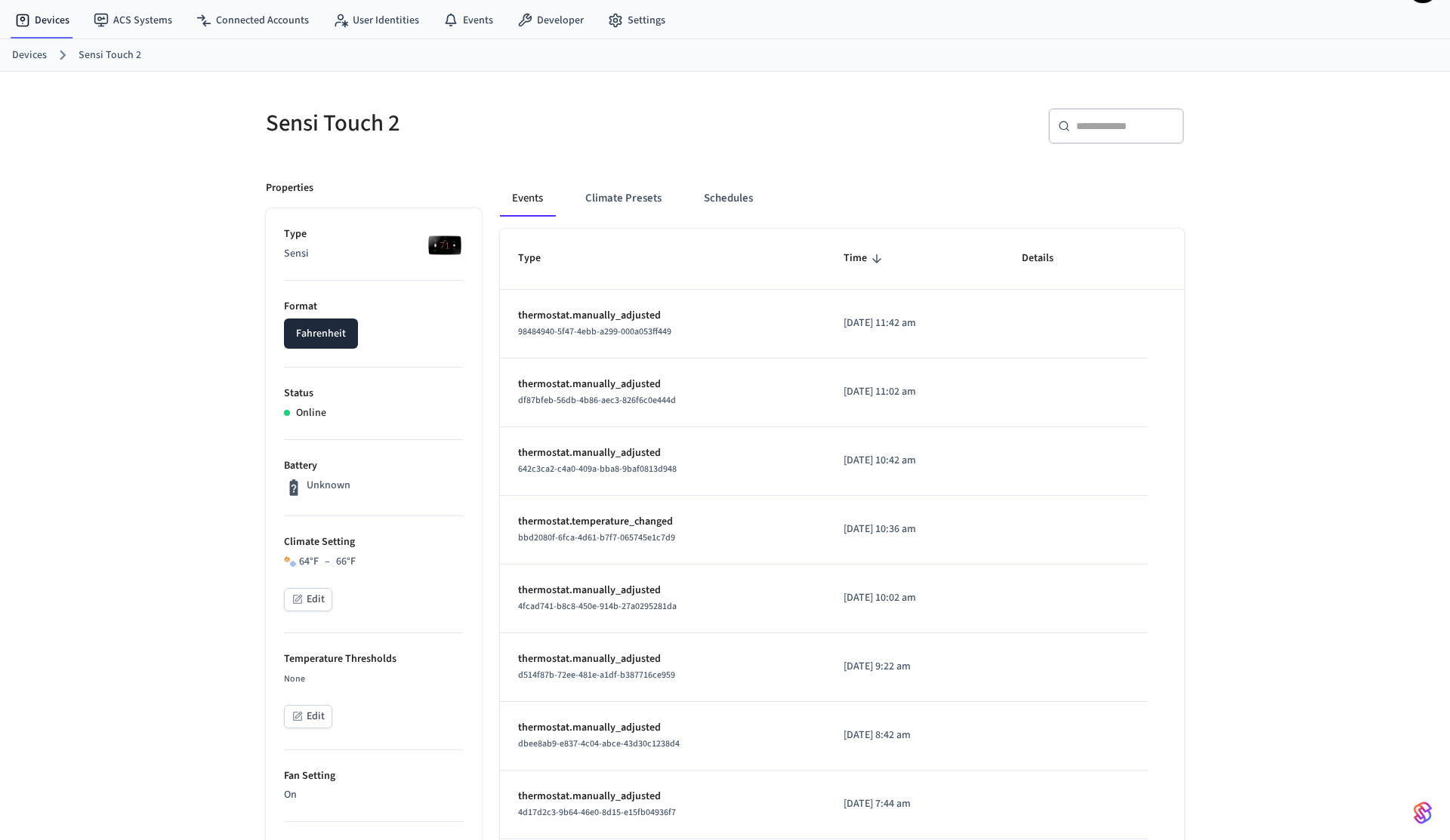
scroll to position [38, 0]
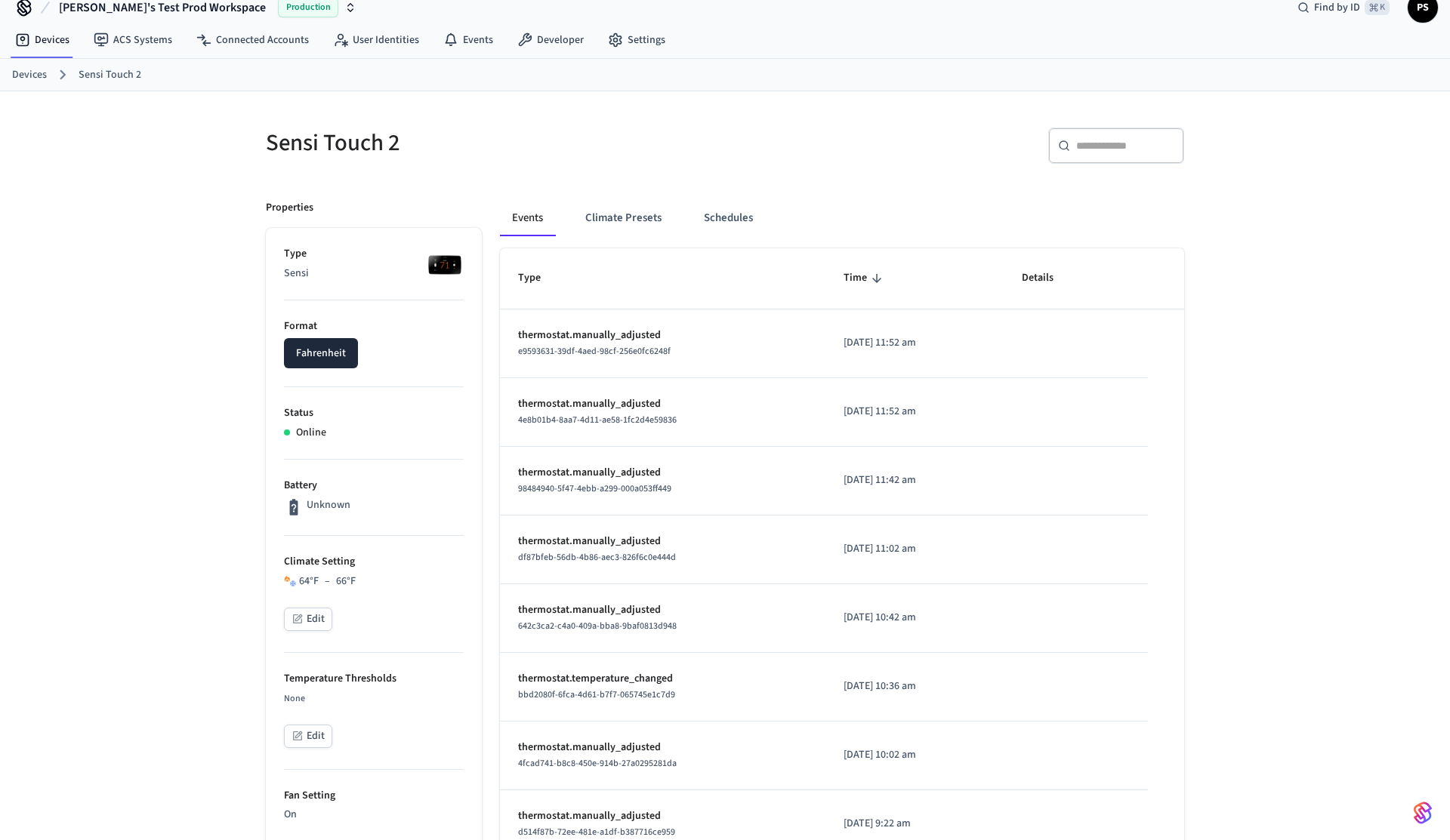
scroll to position [96, 0]
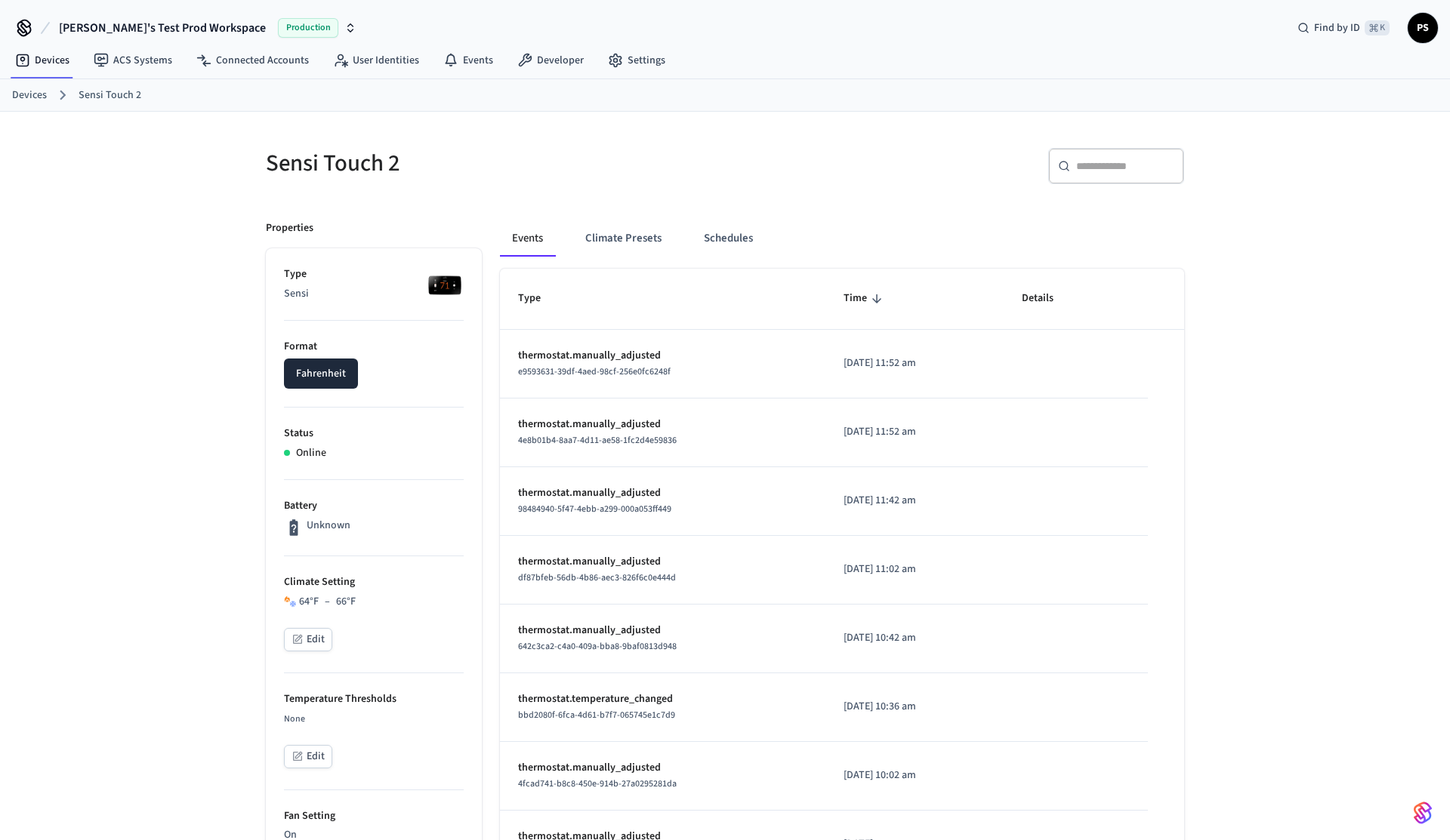
click at [114, 28] on span "[PERSON_NAME]'s Test Prod Workspace" at bounding box center [162, 28] width 207 height 18
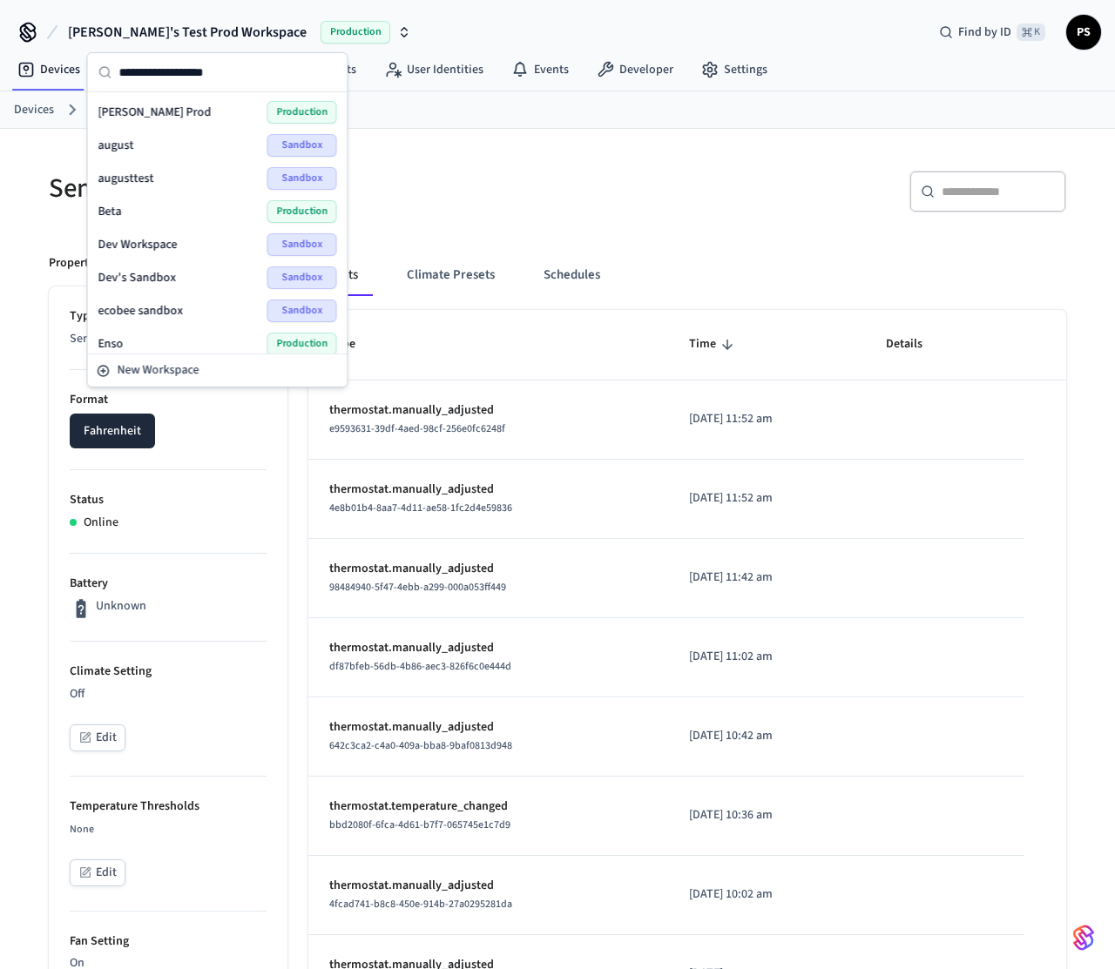
click at [509, 205] on h5 "Sensi Touch 2" at bounding box center [298, 189] width 498 height 36
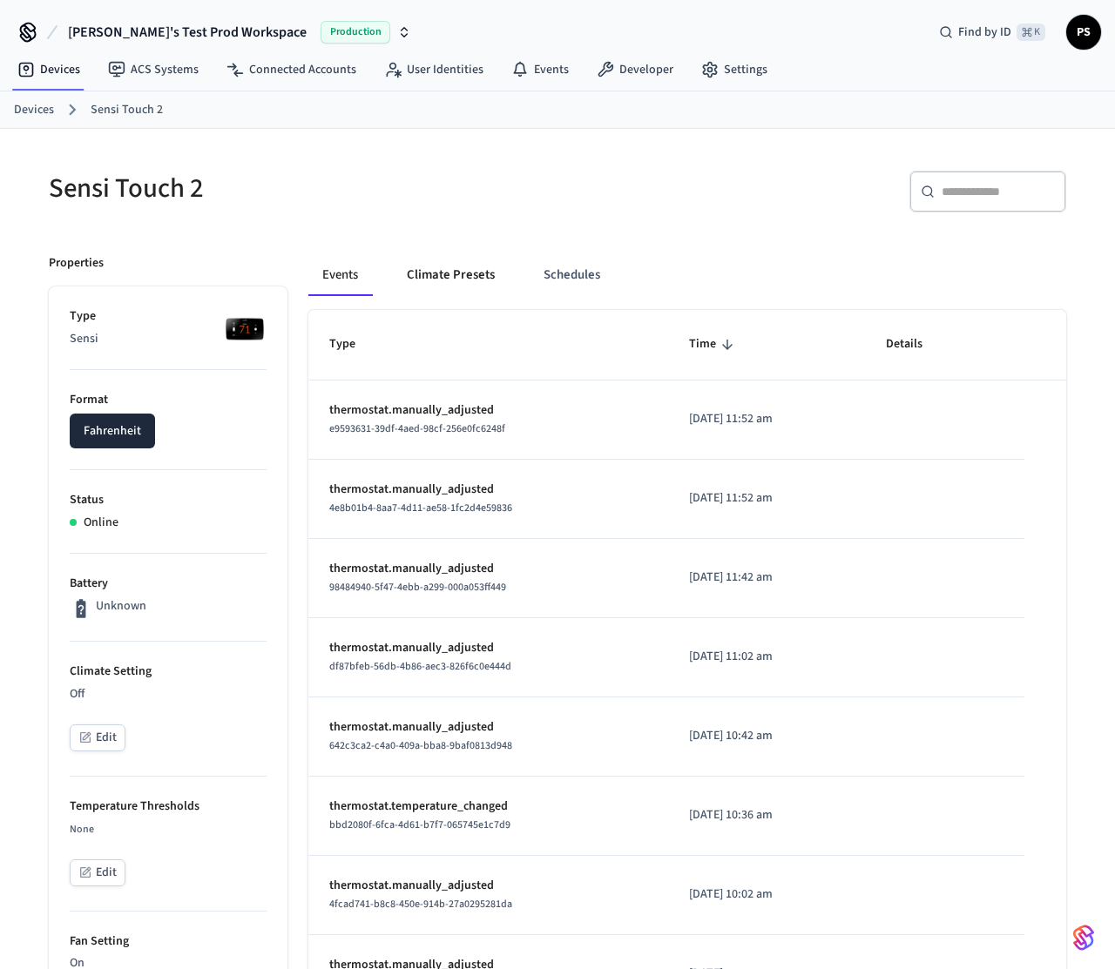
click at [424, 283] on button "Climate Presets" at bounding box center [451, 275] width 116 height 42
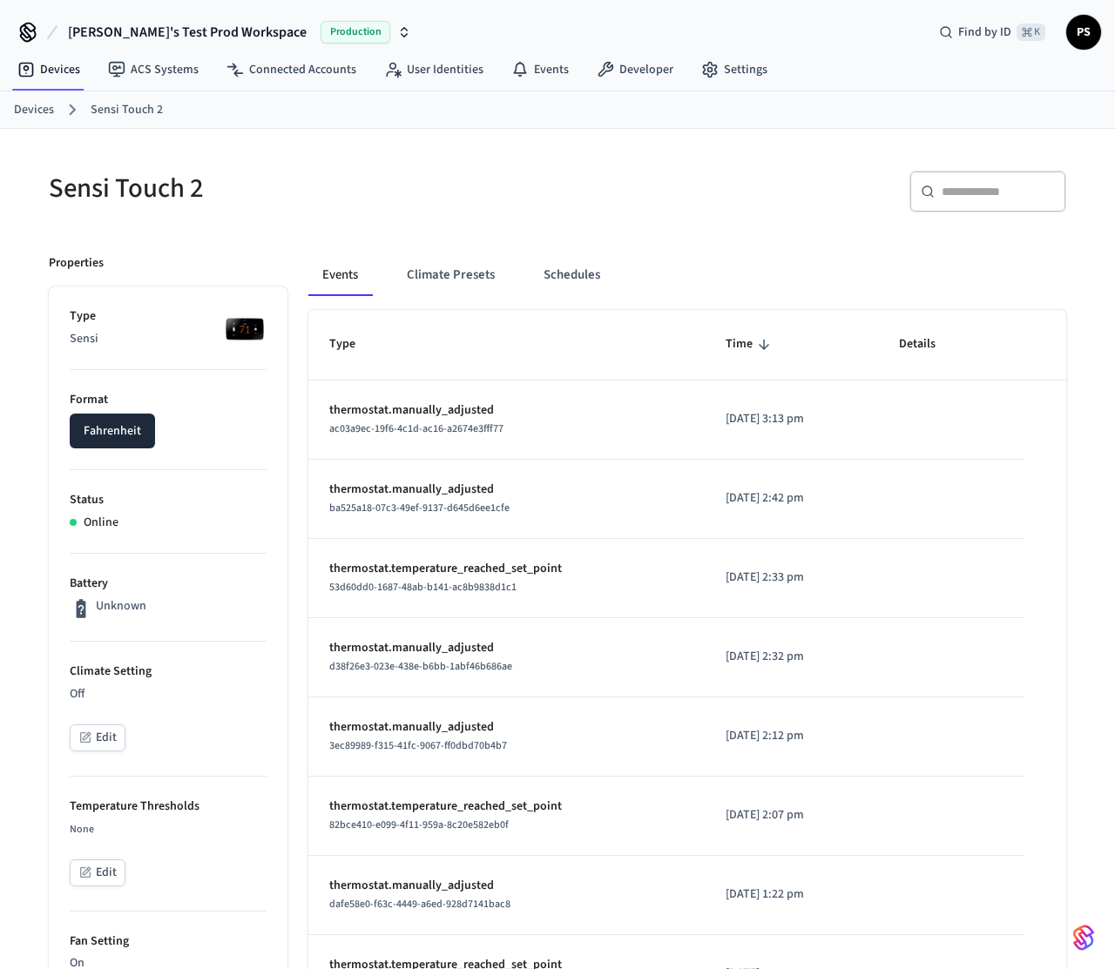
click at [120, 743] on button "Edit" at bounding box center [98, 738] width 56 height 27
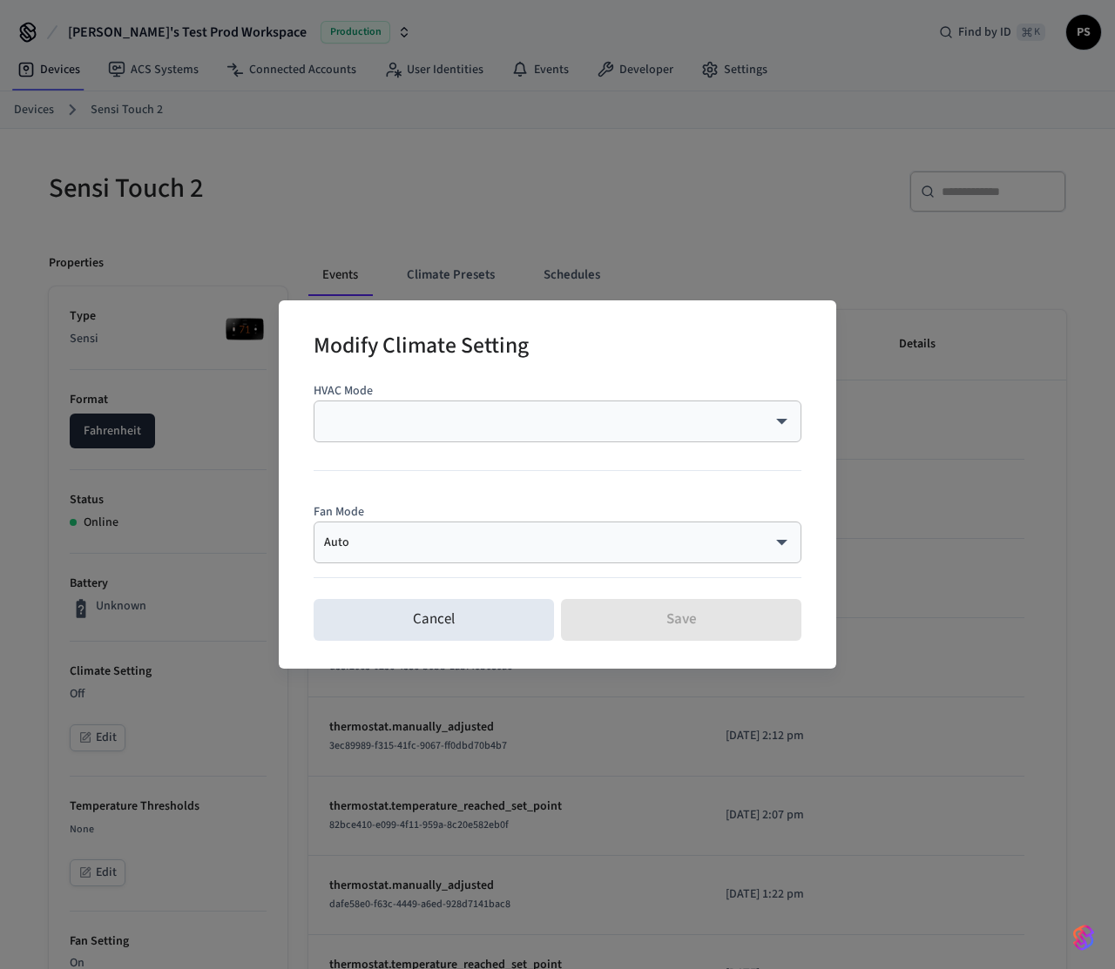
click at [430, 427] on body "Frank's Test Prod Workspace Production Find by ID ⌘ K PS Devices ACS Systems Co…" at bounding box center [557, 866] width 1115 height 1732
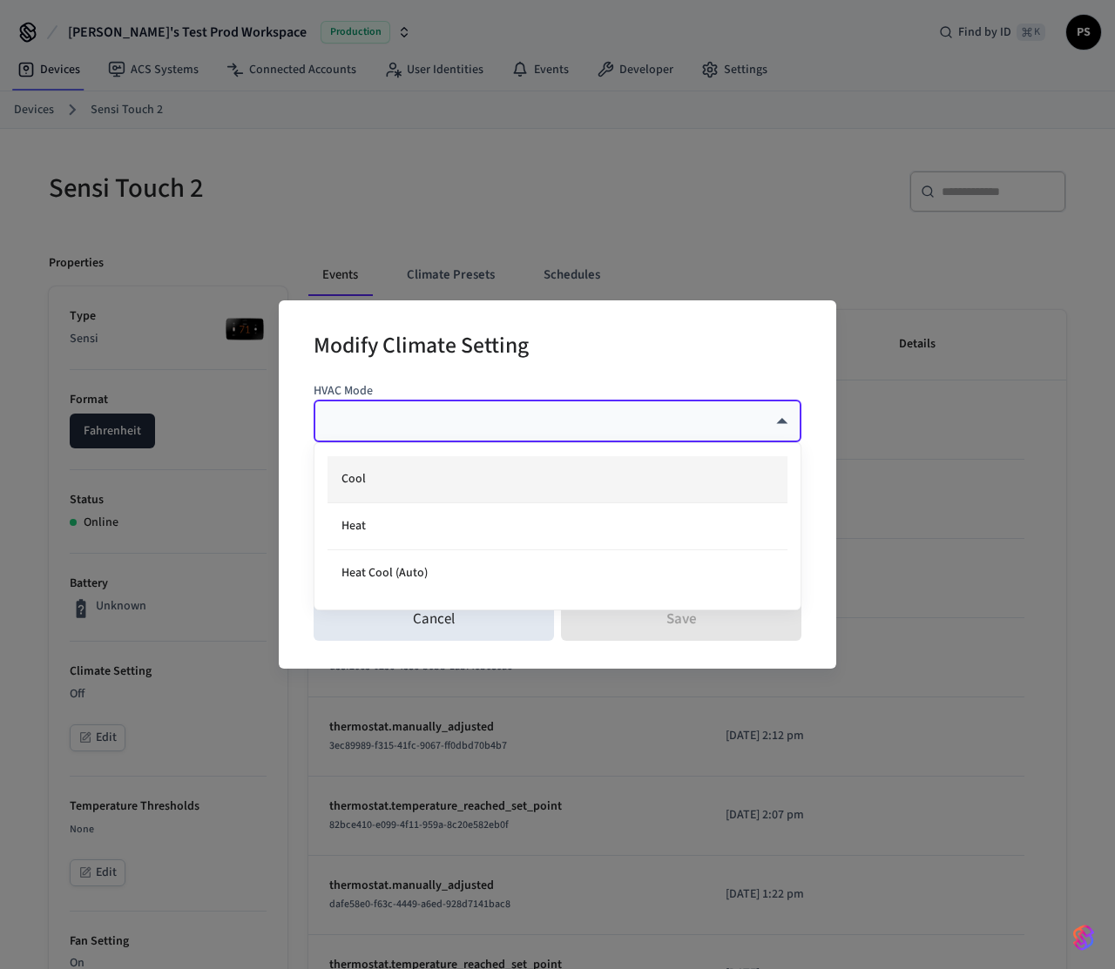
click at [406, 485] on li "Cool" at bounding box center [557, 479] width 460 height 47
type input "****"
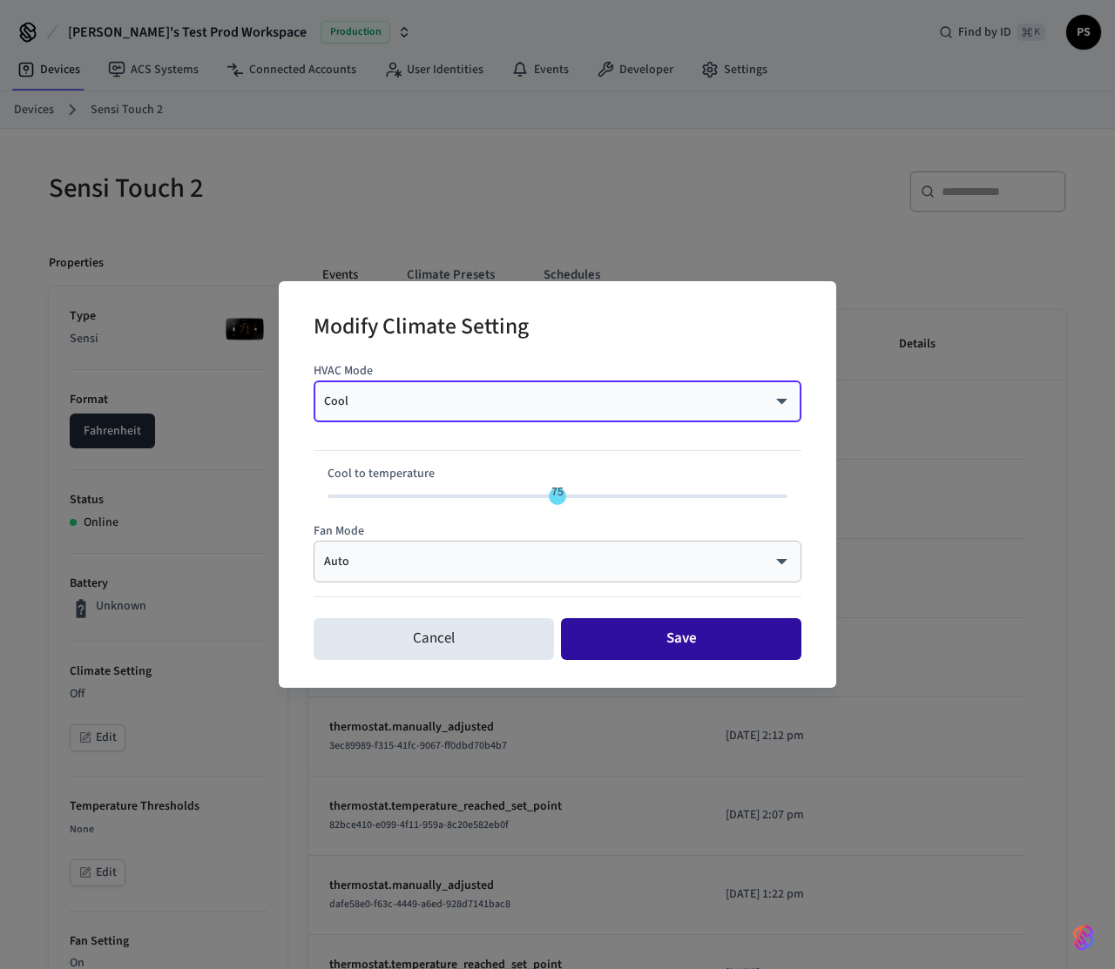
click at [624, 657] on button "Save" at bounding box center [681, 639] width 240 height 42
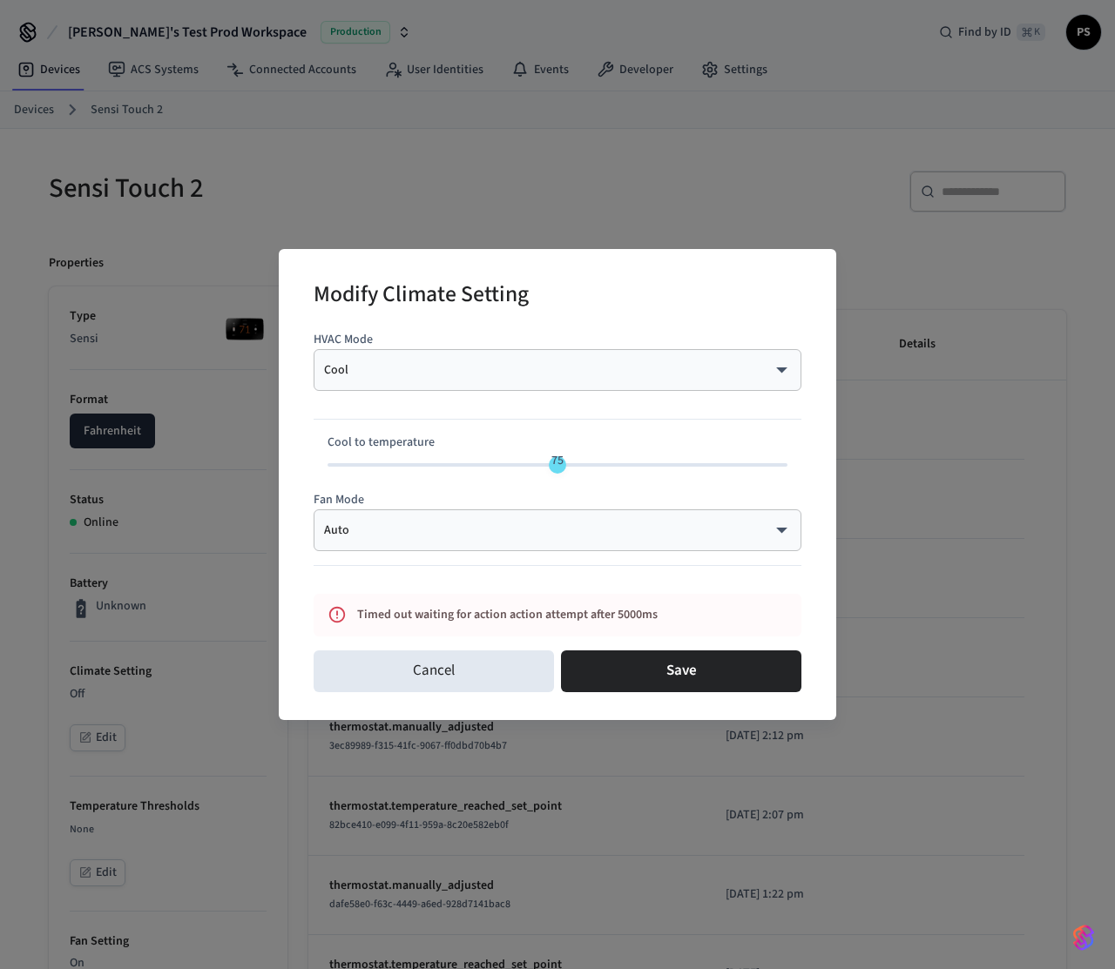
click at [236, 320] on div "Modify Climate Setting HVAC Mode Cool **** ​ Cool to temperature 75 Fan Mode Au…" at bounding box center [557, 484] width 1115 height 969
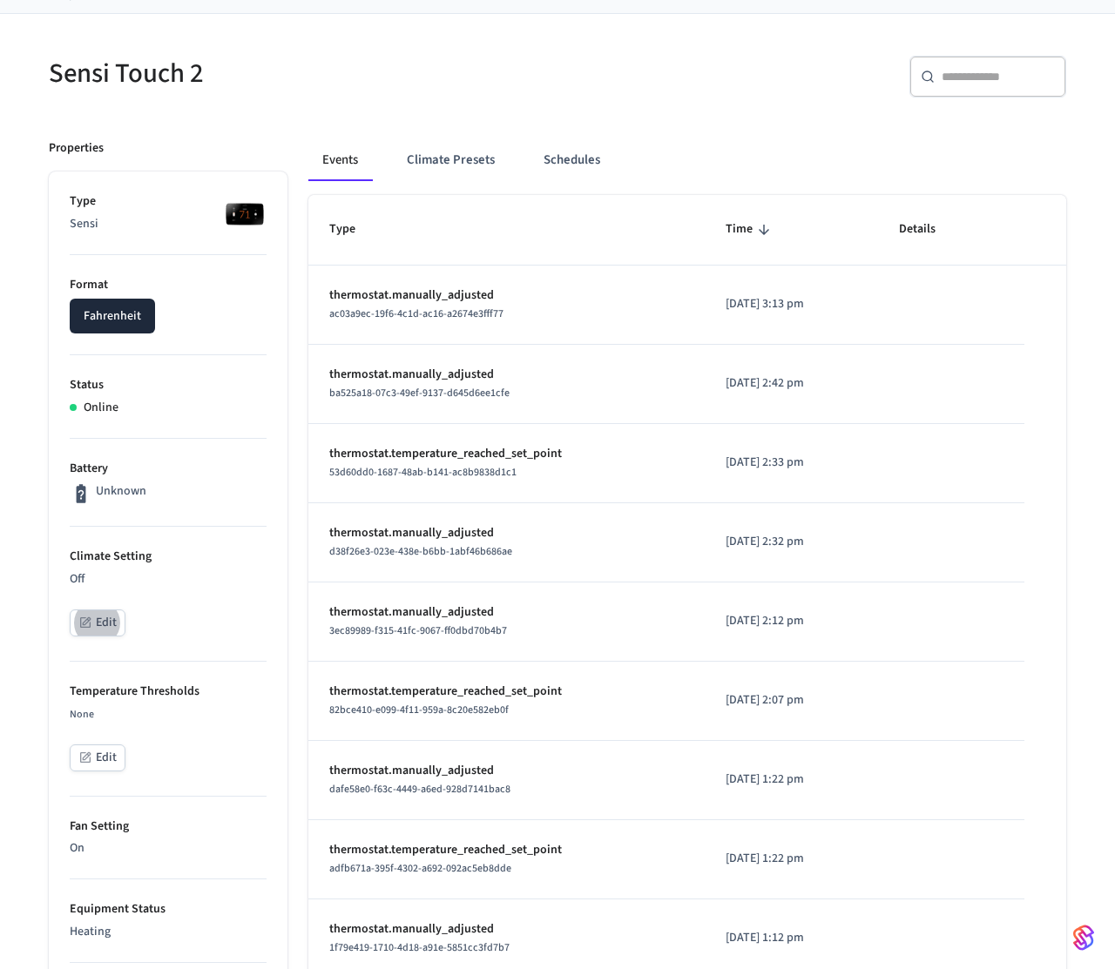
scroll to position [180, 0]
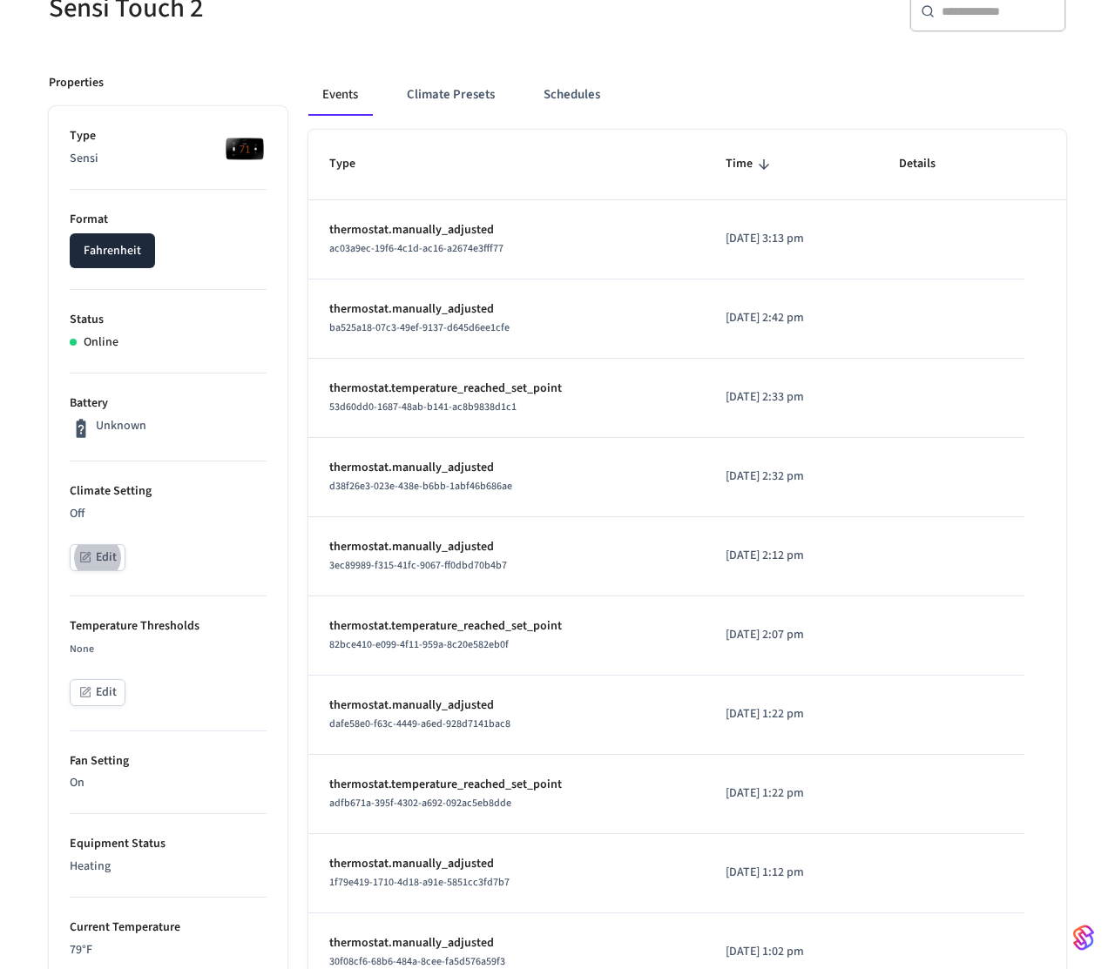
click at [236, 320] on p "Status" at bounding box center [168, 320] width 197 height 18
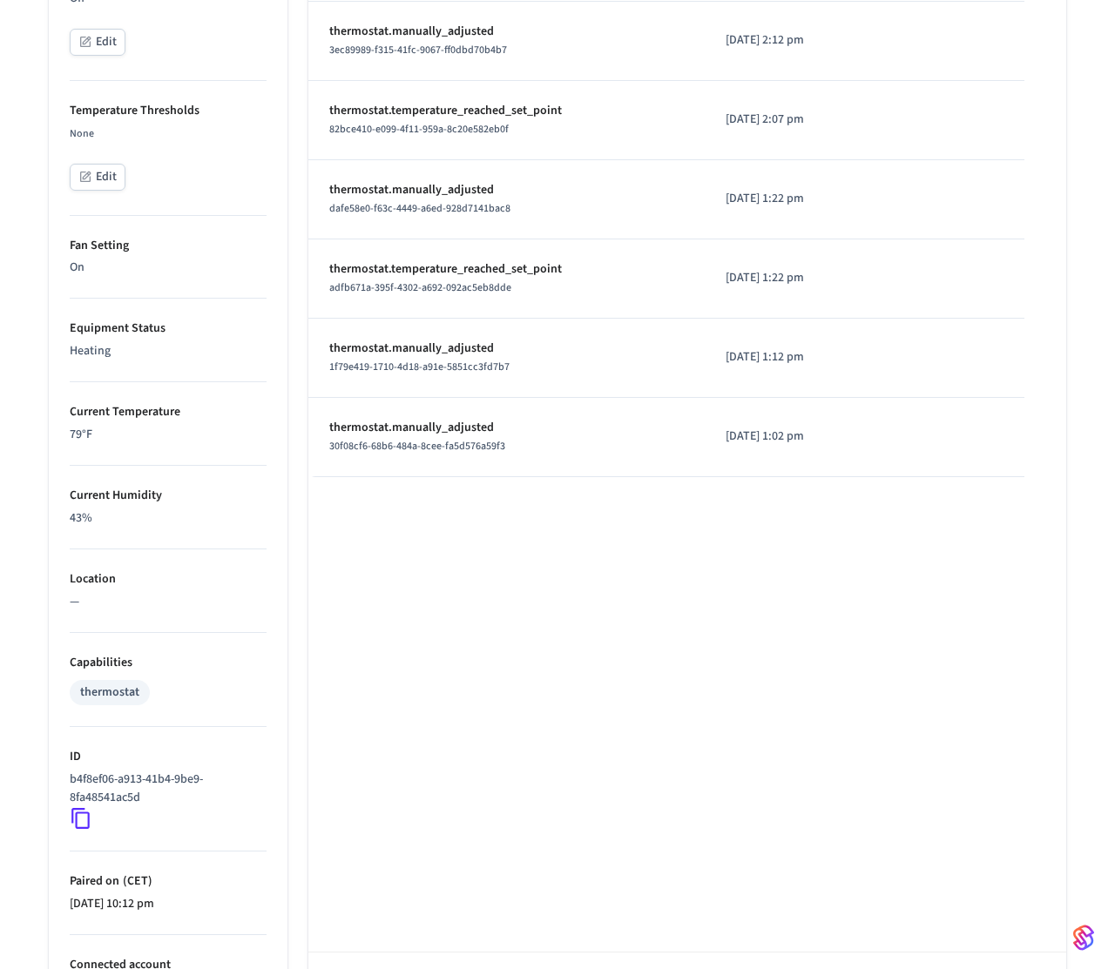
scroll to position [747, 0]
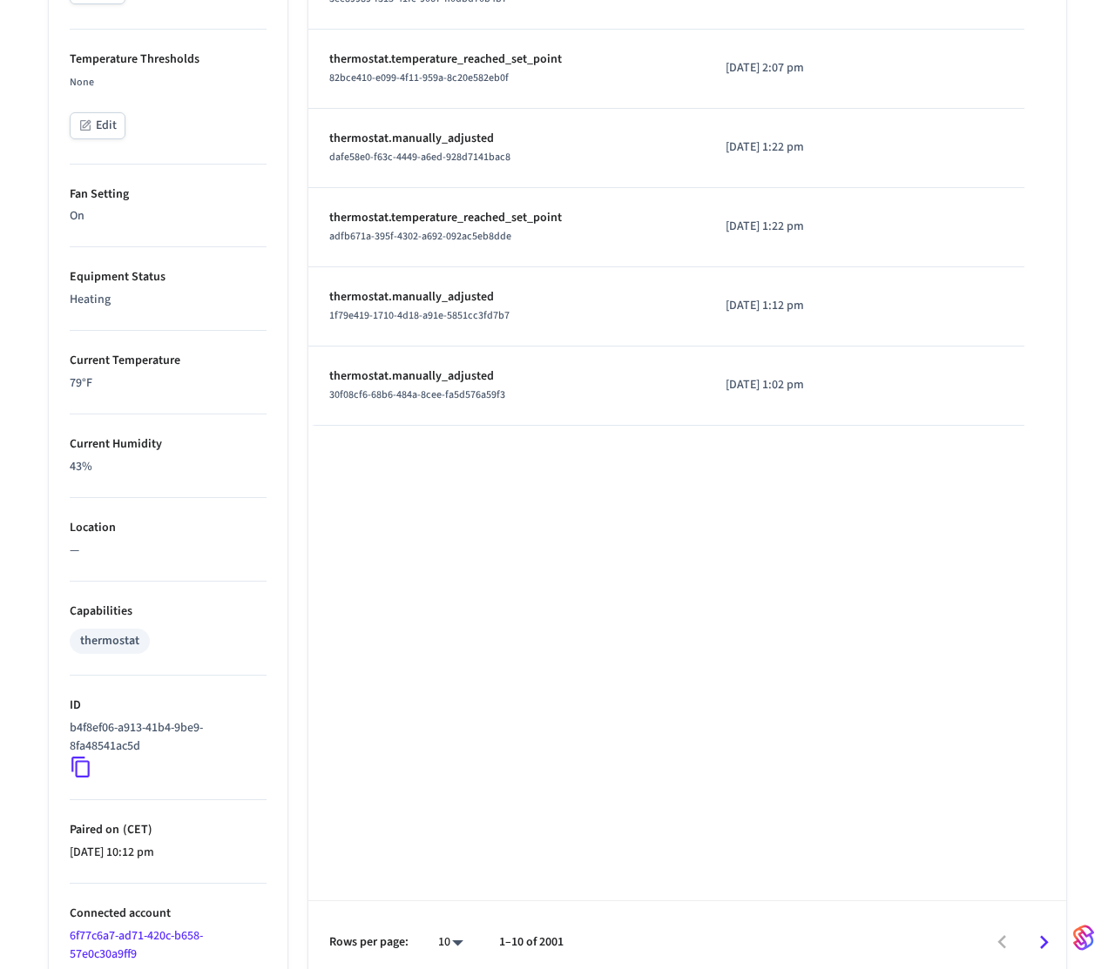
click at [80, 772] on icon at bounding box center [81, 767] width 23 height 23
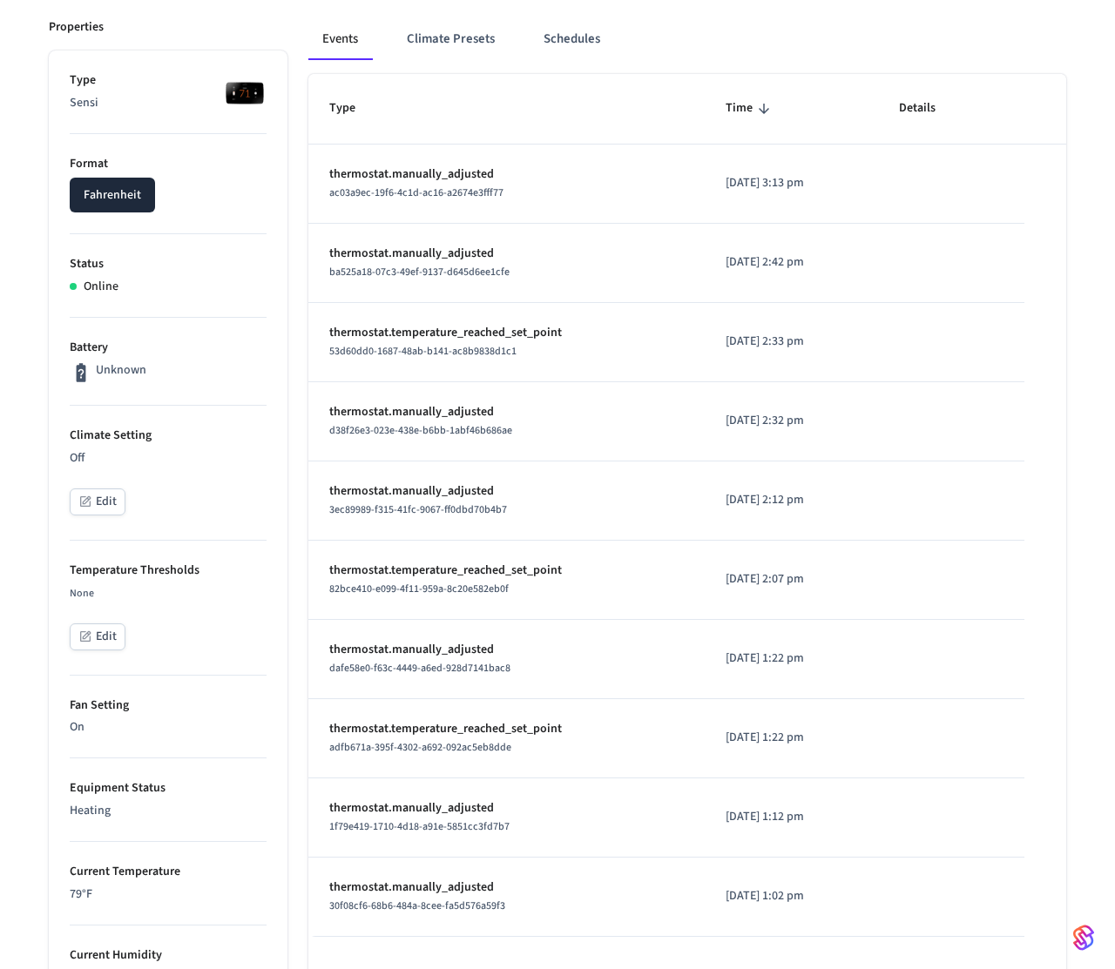
scroll to position [0, 0]
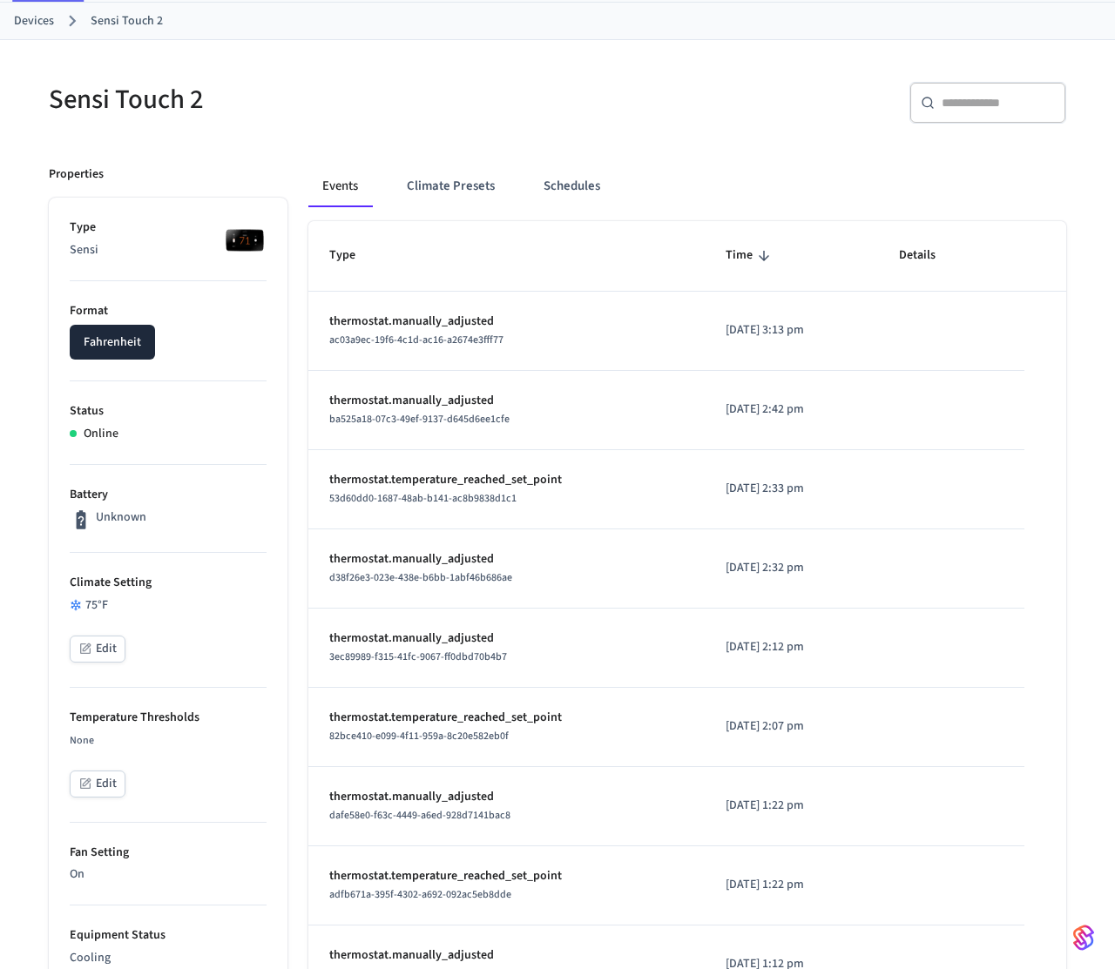
scroll to position [90, 0]
click at [405, 196] on button "Climate Presets" at bounding box center [451, 186] width 116 height 42
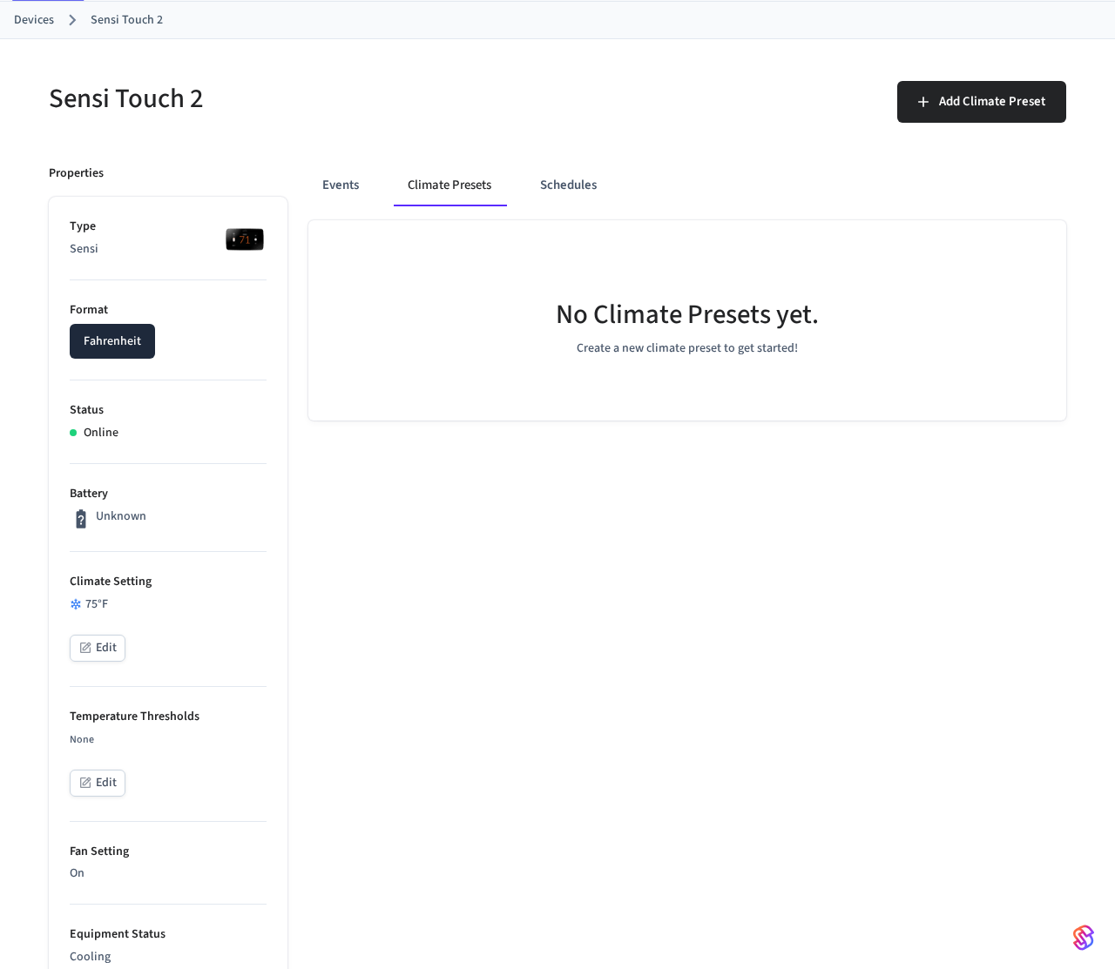
click at [103, 651] on button "Edit" at bounding box center [98, 648] width 56 height 27
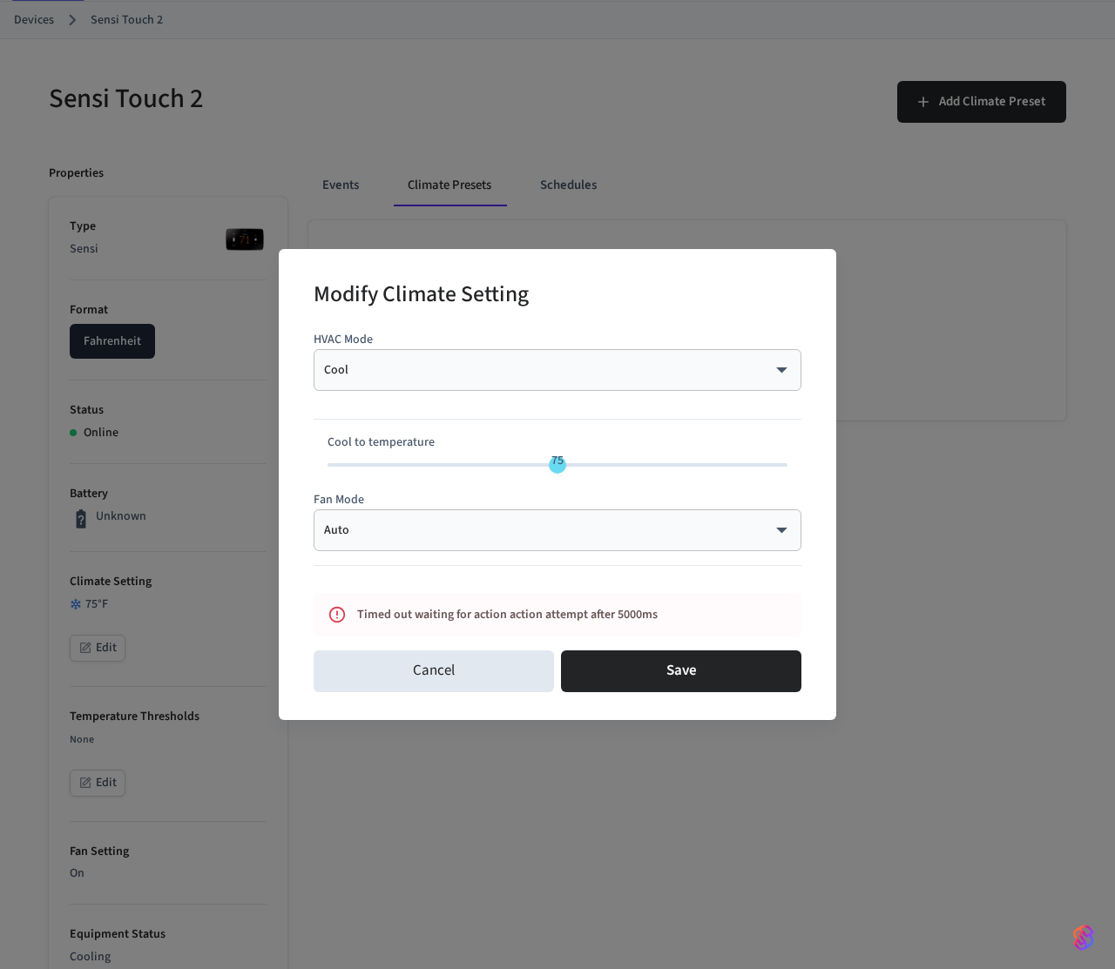
click at [468, 374] on body "Frank's Test Prod Workspace Production Find by ID ⌘ K PS Devices ACS Systems Co…" at bounding box center [557, 776] width 1115 height 1732
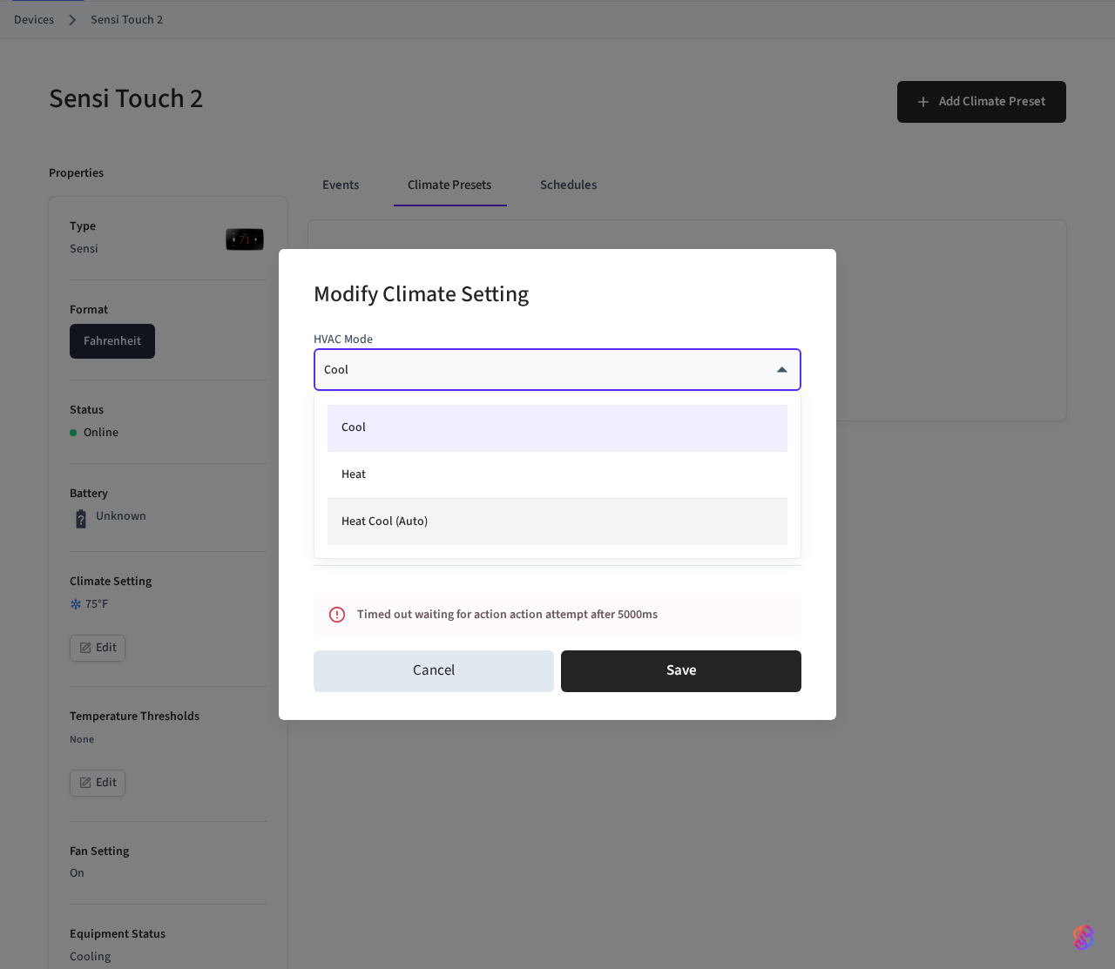
click at [406, 508] on li "Heat Cool (Auto)" at bounding box center [557, 522] width 460 height 46
type input "*********"
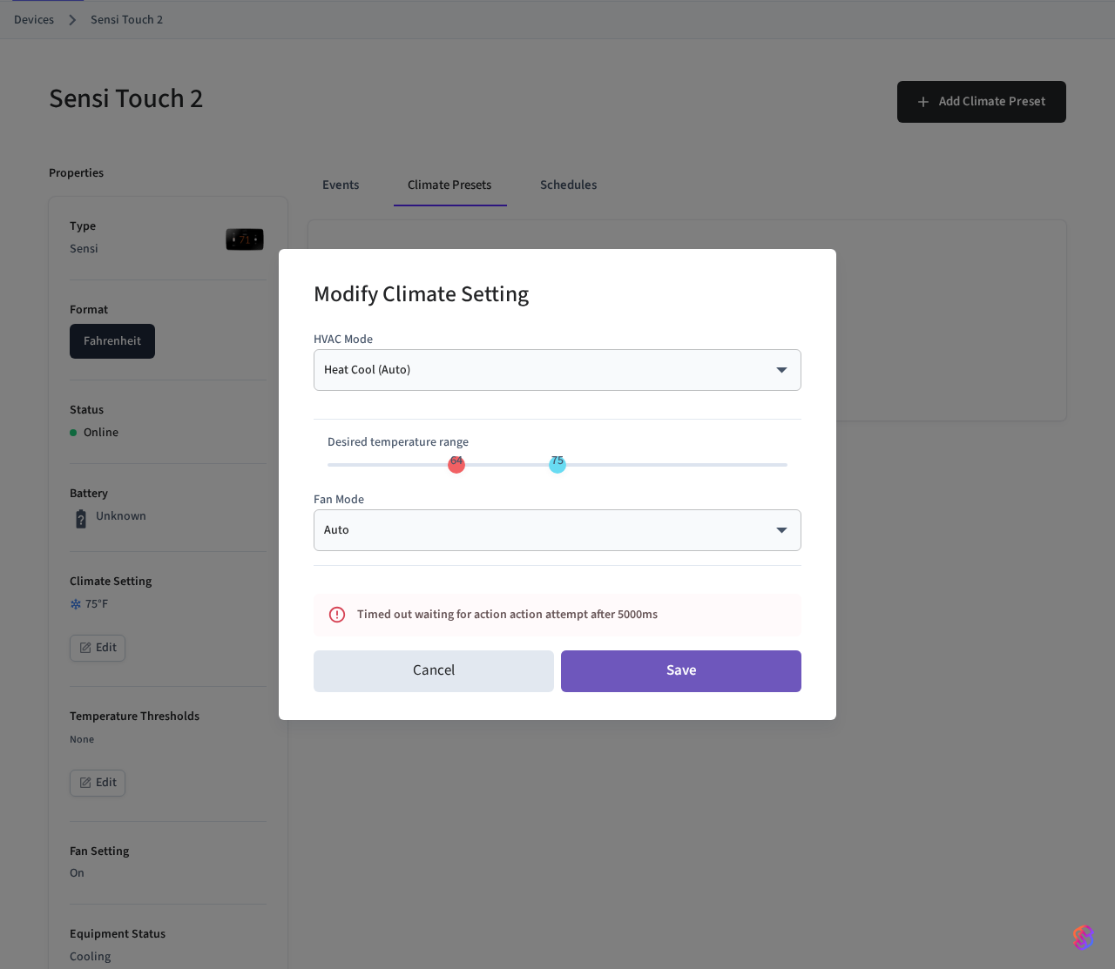
click at [638, 658] on button "Save" at bounding box center [681, 672] width 240 height 42
click at [356, 194] on div "Modify Climate Setting HVAC Mode Heat Cool (Auto) ********* ​ Desired temperatu…" at bounding box center [557, 484] width 1115 height 969
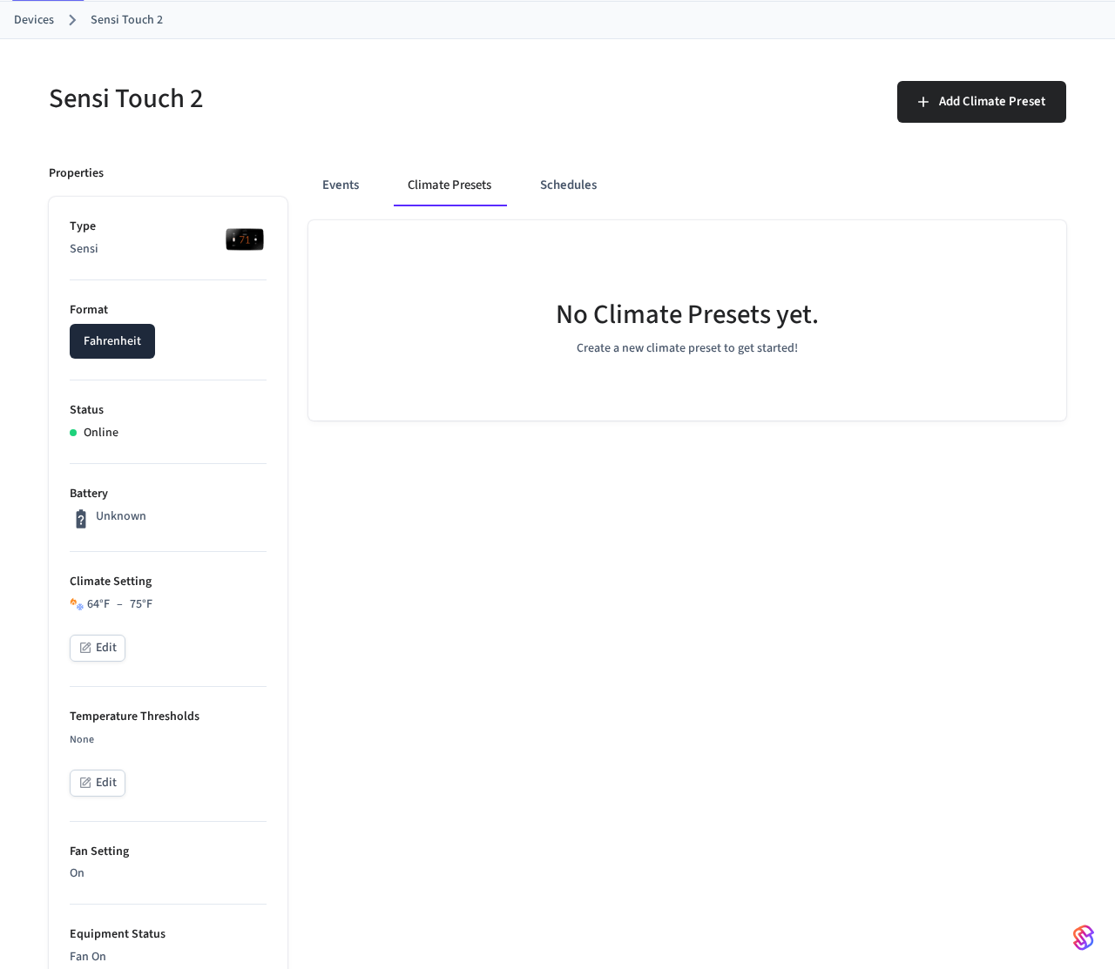
click at [123, 610] on div "64 °F – 75 °F" at bounding box center [119, 605] width 65 height 18
click at [210, 594] on li "Climate Setting 64 °F – 75 °F Edit" at bounding box center [168, 619] width 197 height 135
click at [341, 182] on button "Events" at bounding box center [340, 186] width 64 height 42
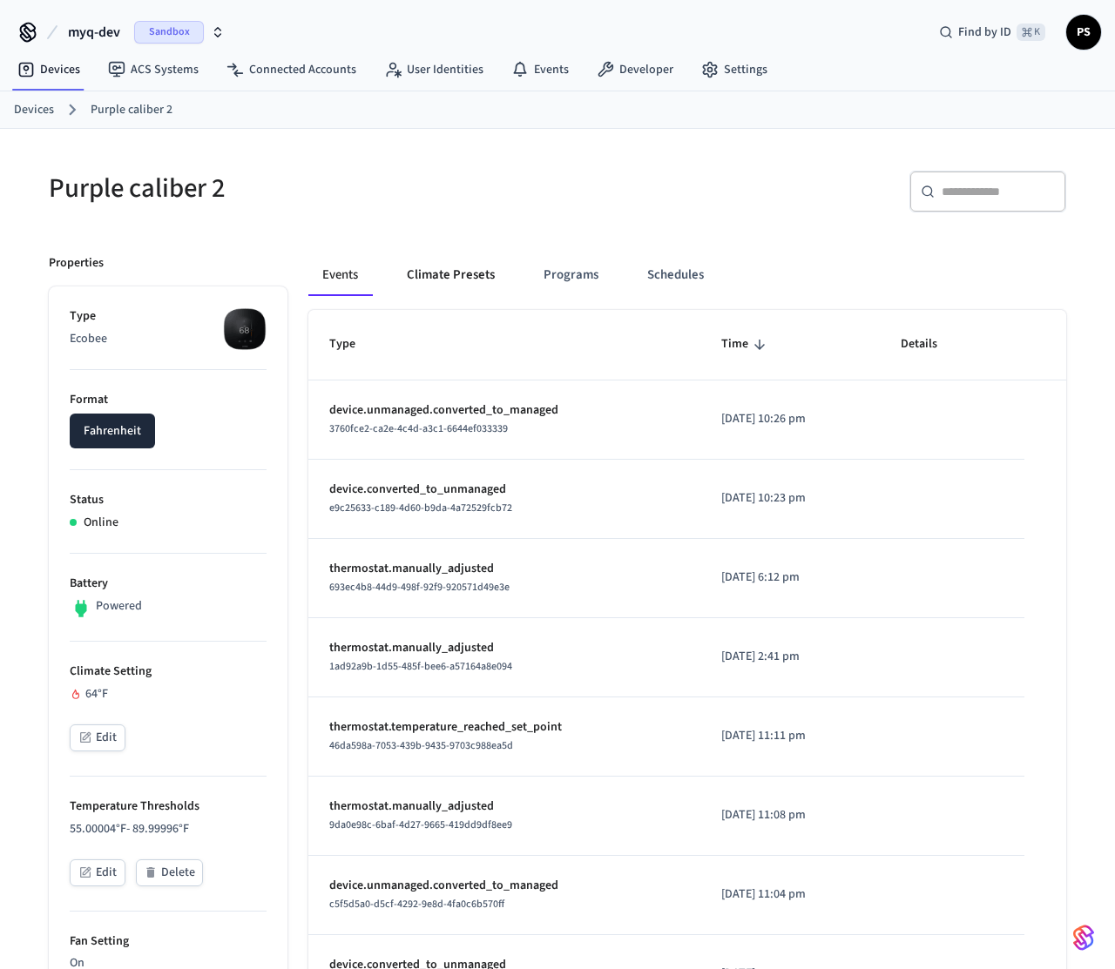
click at [420, 264] on button "Climate Presets" at bounding box center [451, 275] width 116 height 42
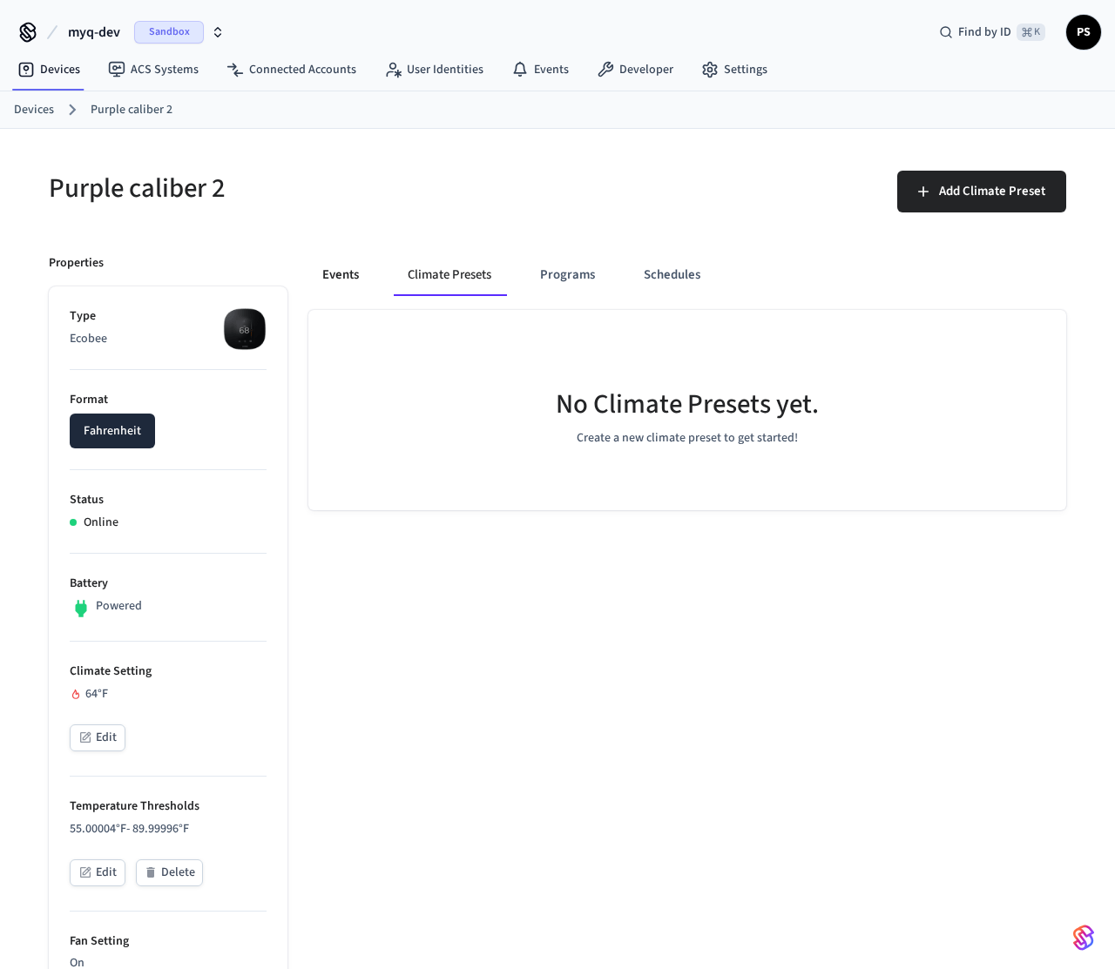
click at [354, 272] on button "Events" at bounding box center [340, 275] width 64 height 42
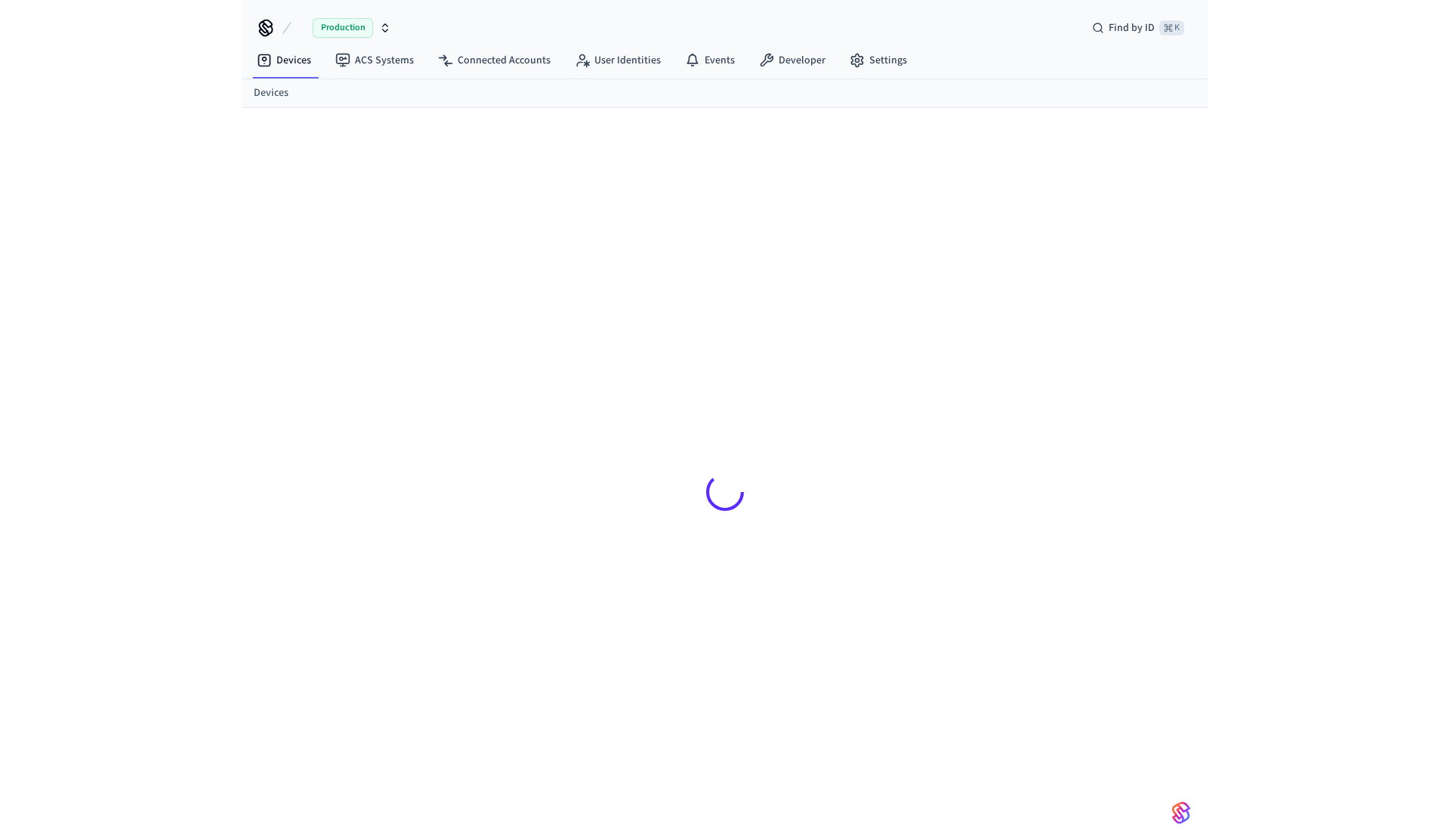
scroll to position [78, 0]
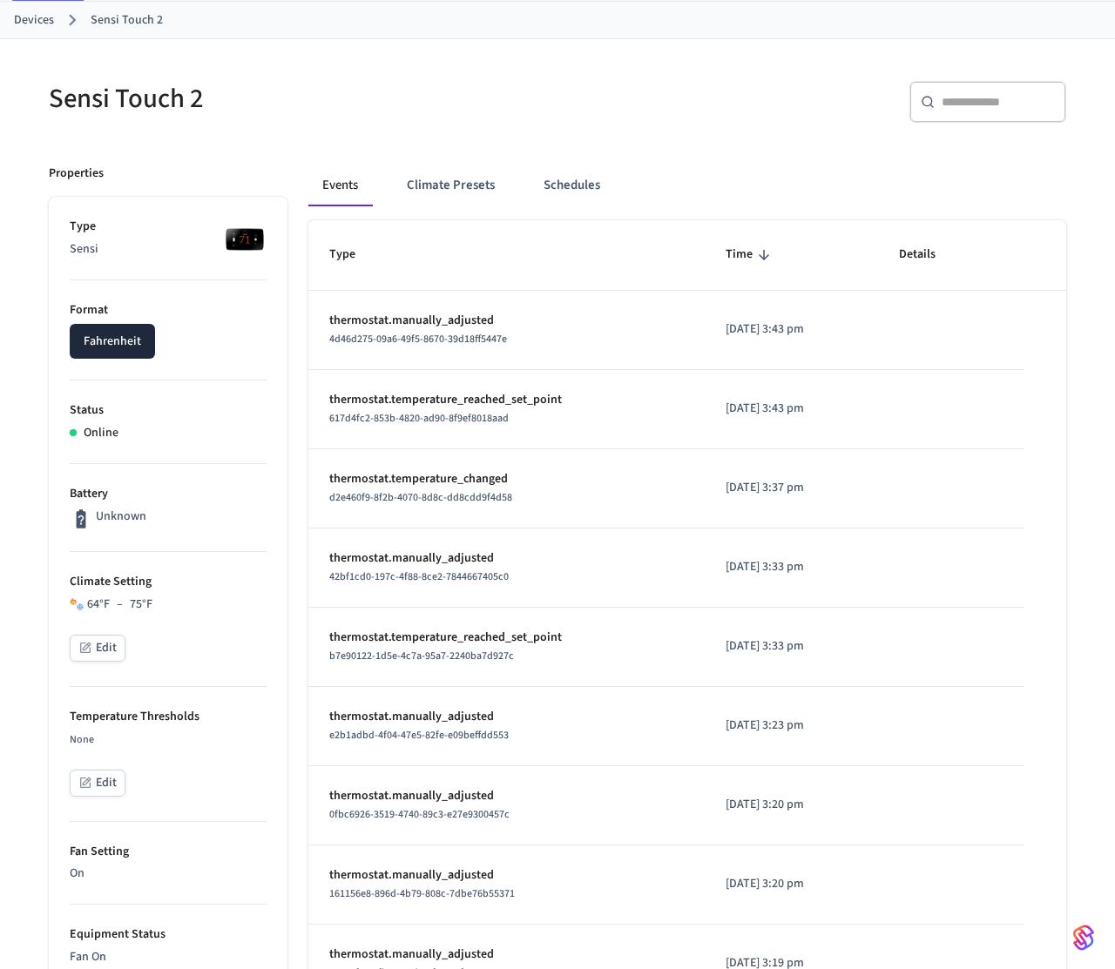
click at [433, 323] on p "thermostat.manually_adjusted" at bounding box center [506, 321] width 354 height 18
click at [789, 334] on p "[DATE] 3:43 pm" at bounding box center [791, 329] width 132 height 18
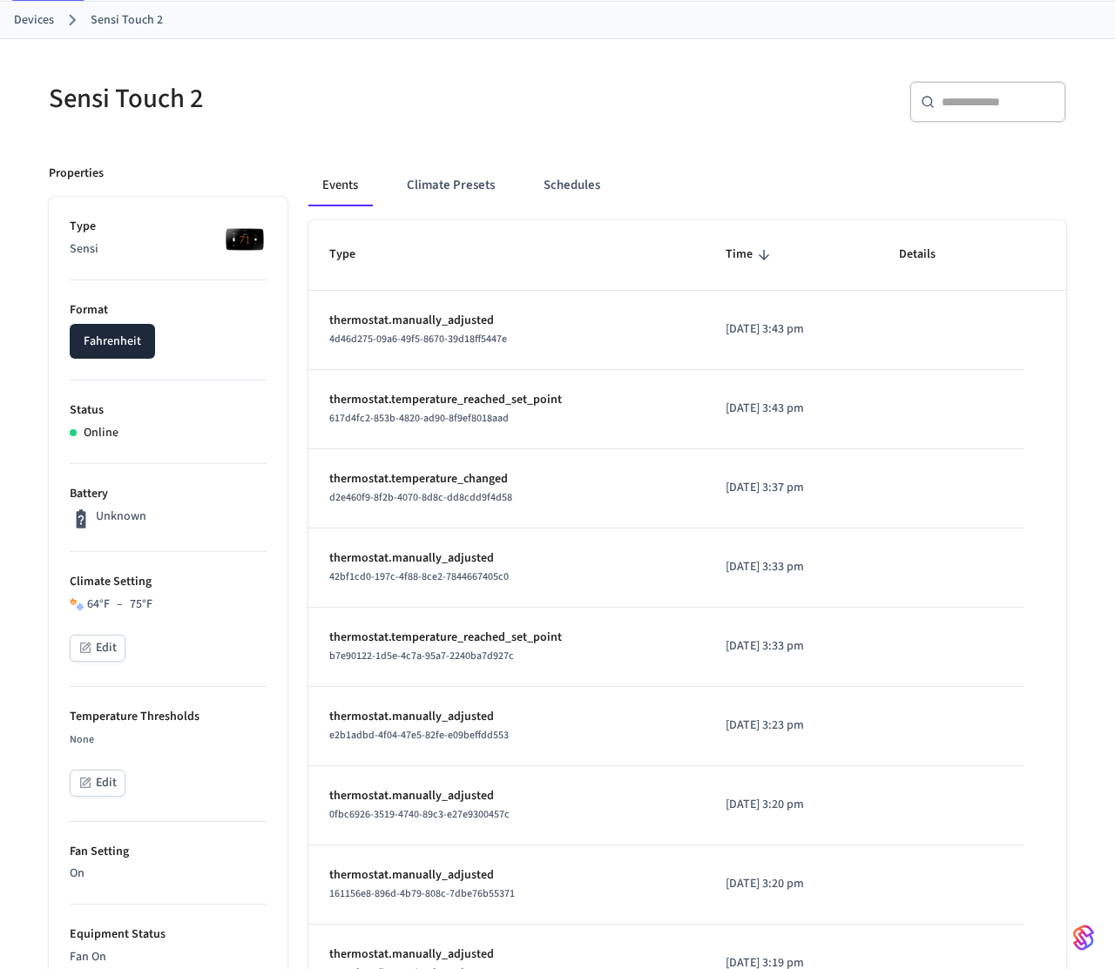
click at [789, 334] on p "[DATE] 3:43 pm" at bounding box center [791, 329] width 132 height 18
click at [404, 341] on span "4d46d275-09a6-49f5-8670-39d18ff5447e" at bounding box center [418, 339] width 178 height 15
copy span "4d46d275-09a6-49f5-8670-39d18ff5447e"
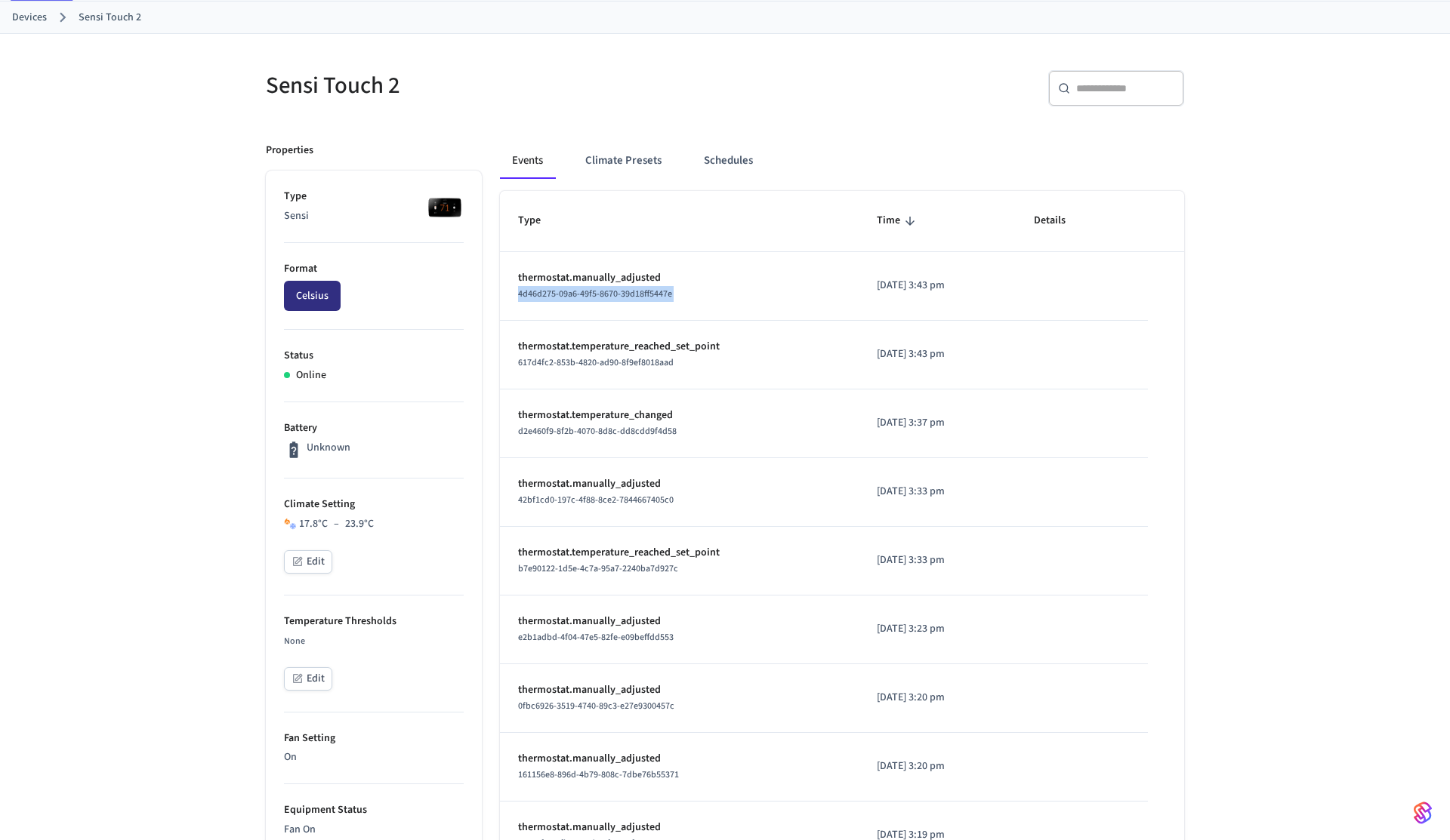
click at [301, 307] on button "Celsius" at bounding box center [311, 296] width 56 height 30
click at [301, 307] on button "Fahrenheit" at bounding box center [320, 296] width 74 height 30
click at [210, 307] on div "Sensi Touch 2 ​ ​ Properties Type Sensi Format Celsius Status Online Battery Un…" at bounding box center [725, 720] width 1450 height 1374
